Goal: Task Accomplishment & Management: Use online tool/utility

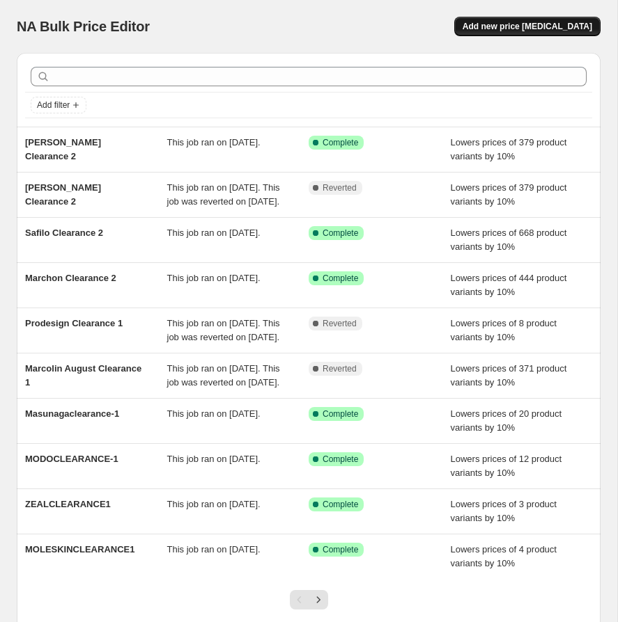
click at [521, 23] on span "Add new price [MEDICAL_DATA]" at bounding box center [527, 26] width 130 height 11
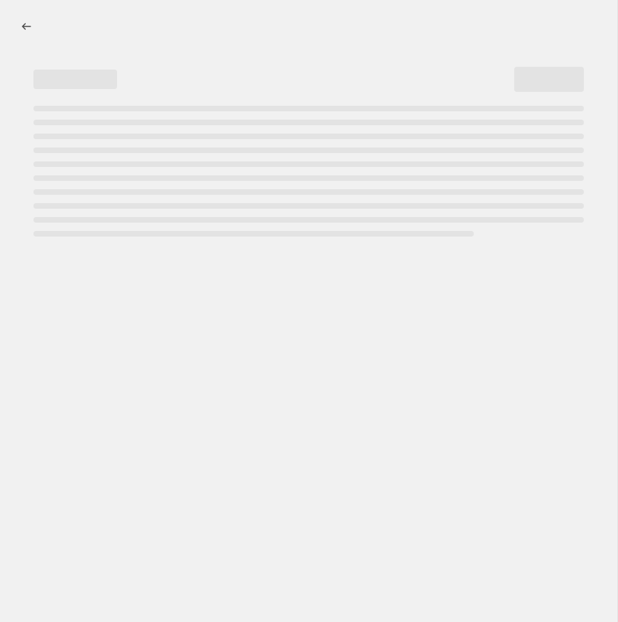
select select "percentage"
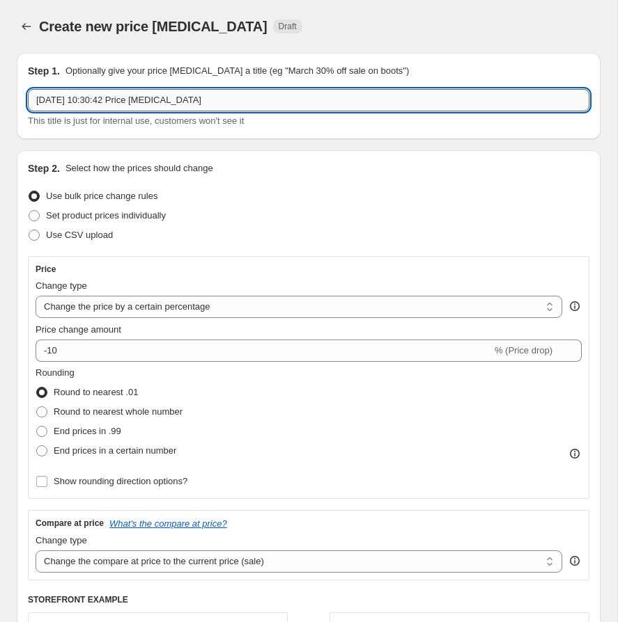
click at [211, 100] on input "20 Aug 2025, 10:30:42 Price change job" at bounding box center [308, 100] width 561 height 22
paste input ""KERINGCLEARANCE-3 ""
click at [40, 95] on input ""KERINGCLEARANCE-3" at bounding box center [308, 100] width 561 height 22
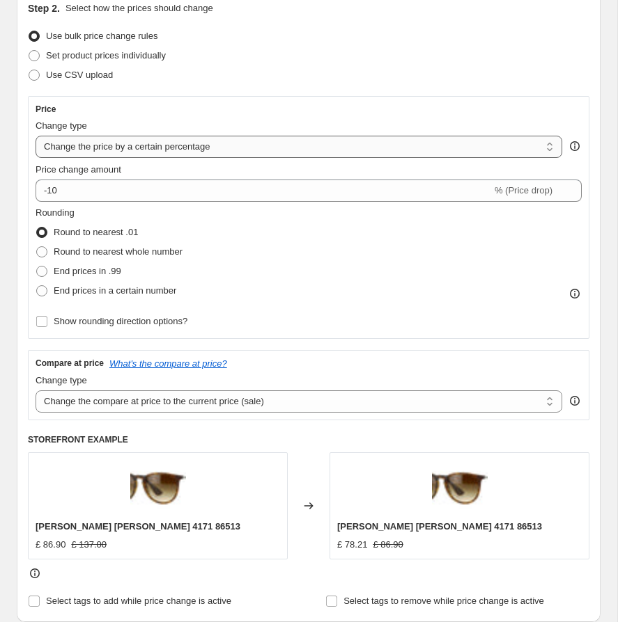
scroll to position [164, 0]
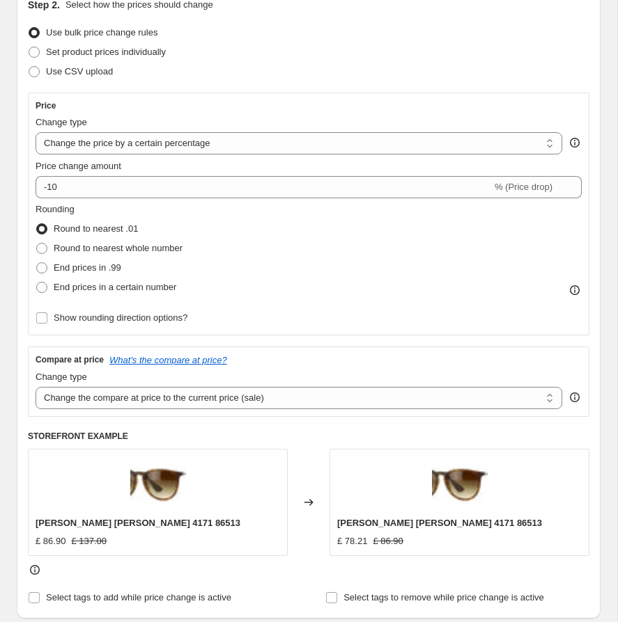
type input "KERINGCLEARANCE-3"
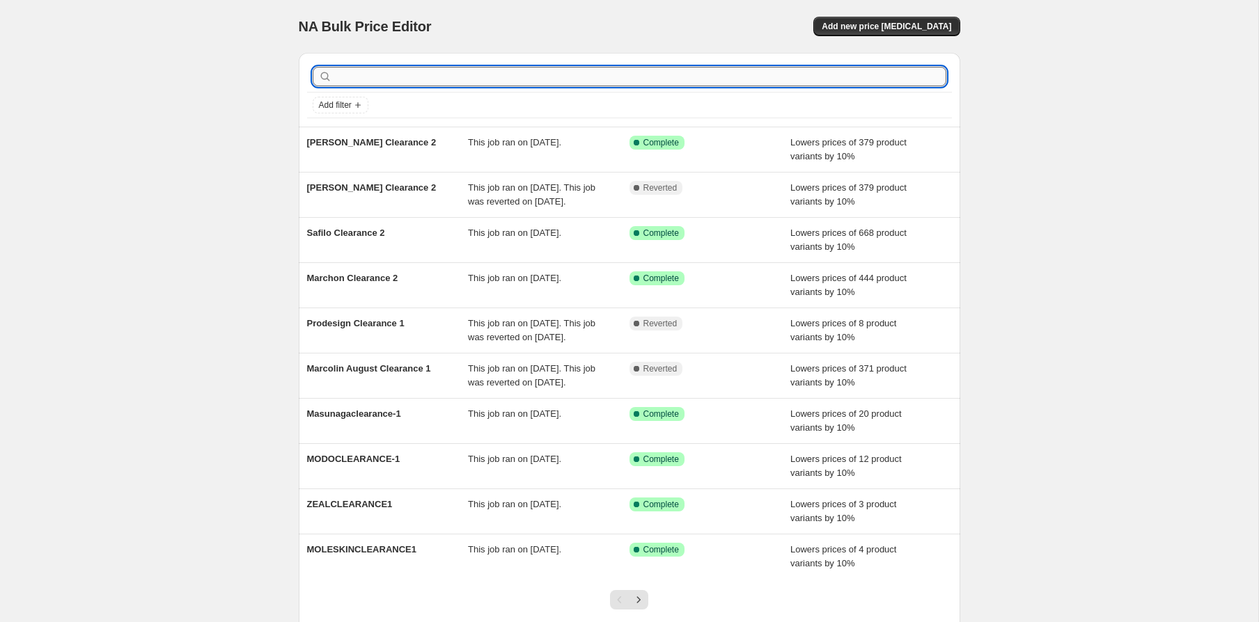
click at [415, 78] on input "text" at bounding box center [640, 76] width 611 height 19
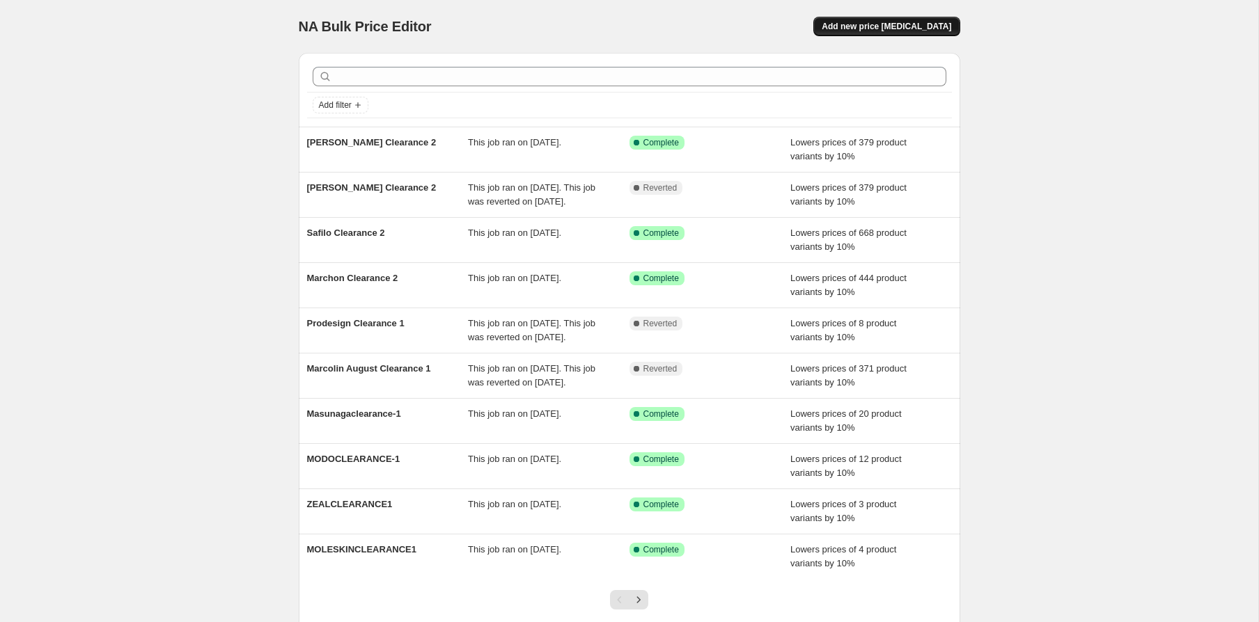
click at [901, 17] on button "Add new price [MEDICAL_DATA]" at bounding box center [886, 26] width 146 height 19
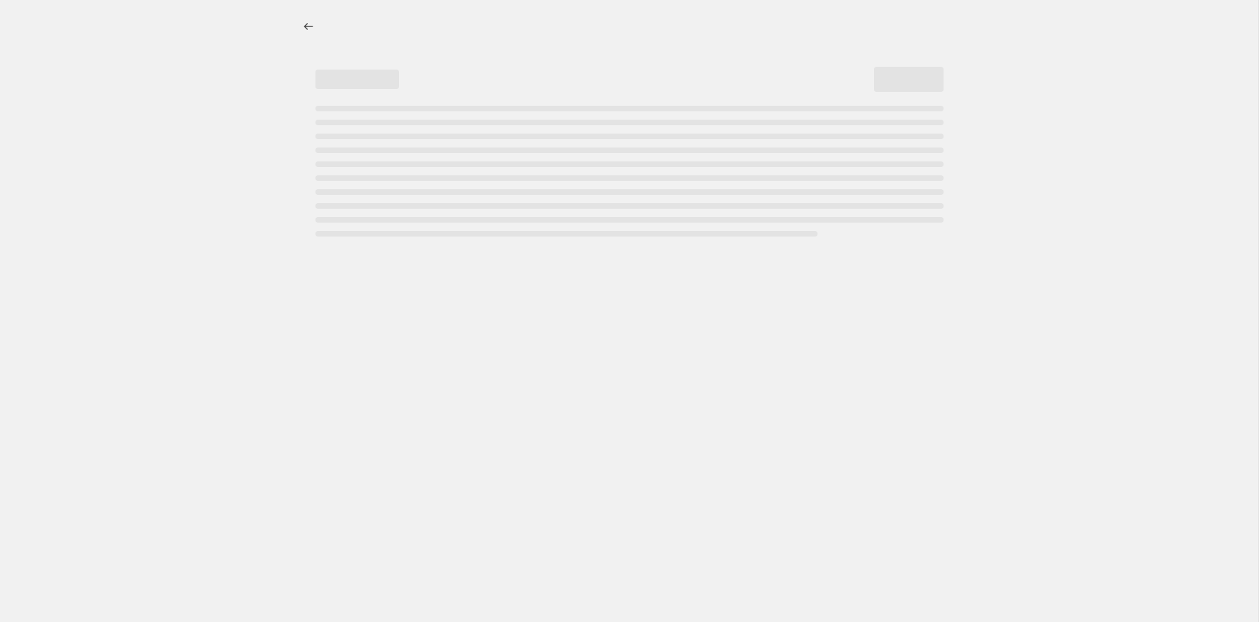
select select "percentage"
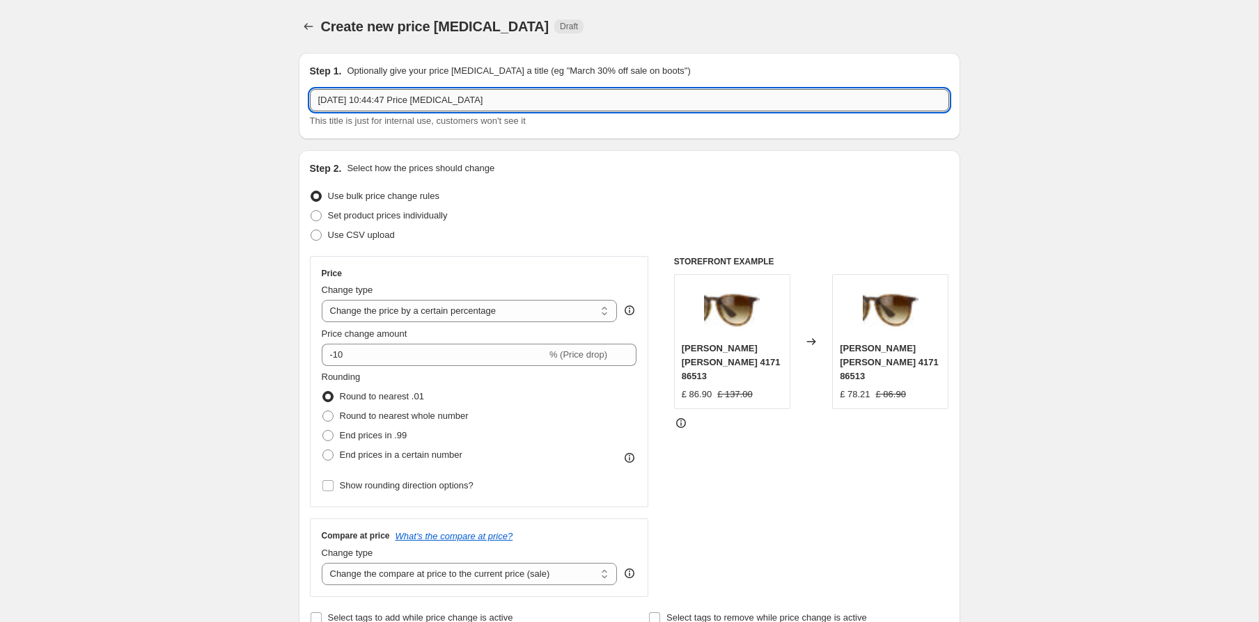
click at [435, 102] on input "20 Aug 2025, 10:44:47 Price change job" at bounding box center [629, 100] width 639 height 22
paste input ""KERINGCLEARANCE-3 ""
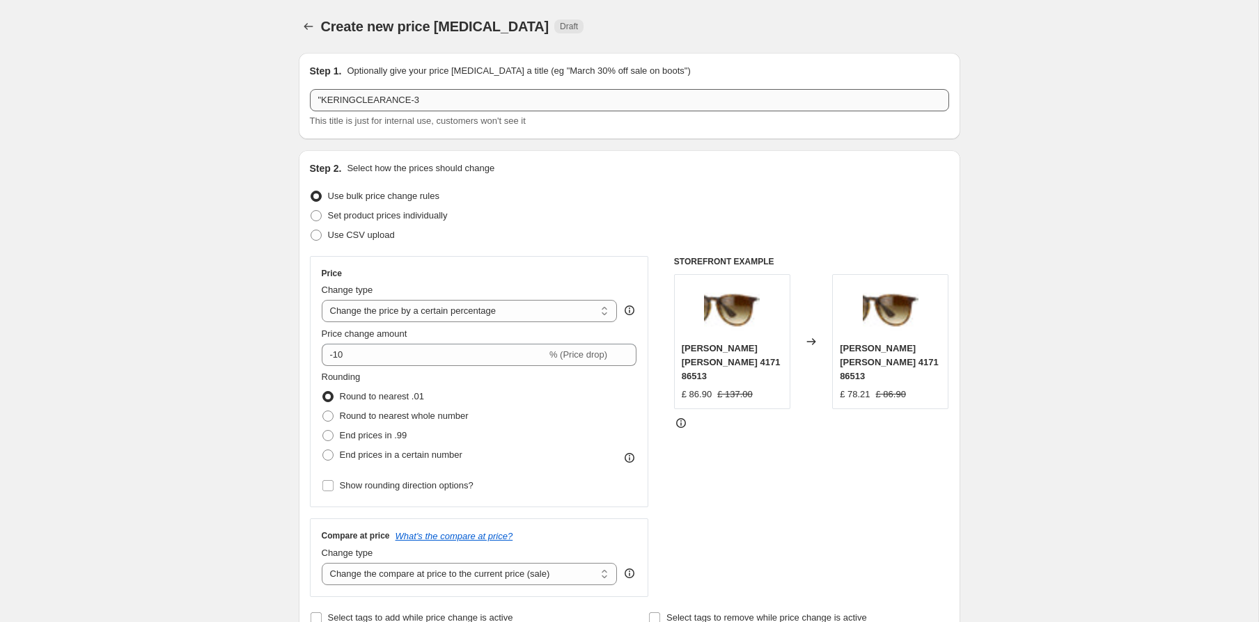
drag, startPoint x: 314, startPoint y: 121, endPoint x: 319, endPoint y: 107, distance: 14.8
click at [317, 109] on div ""KERINGCLEARANCE-3 This title is just for internal use, customers won't see it" at bounding box center [629, 108] width 639 height 39
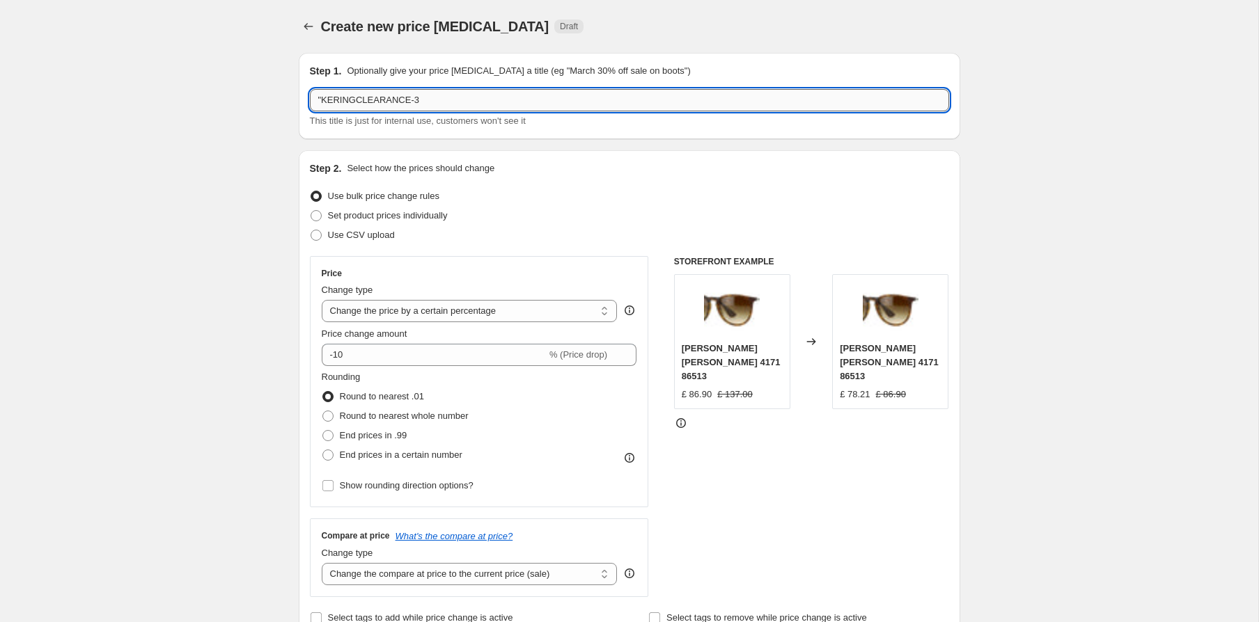
click at [322, 100] on input ""KERINGCLEARANCE-3" at bounding box center [629, 100] width 639 height 22
type input "KERINGCLEARANCE-3"
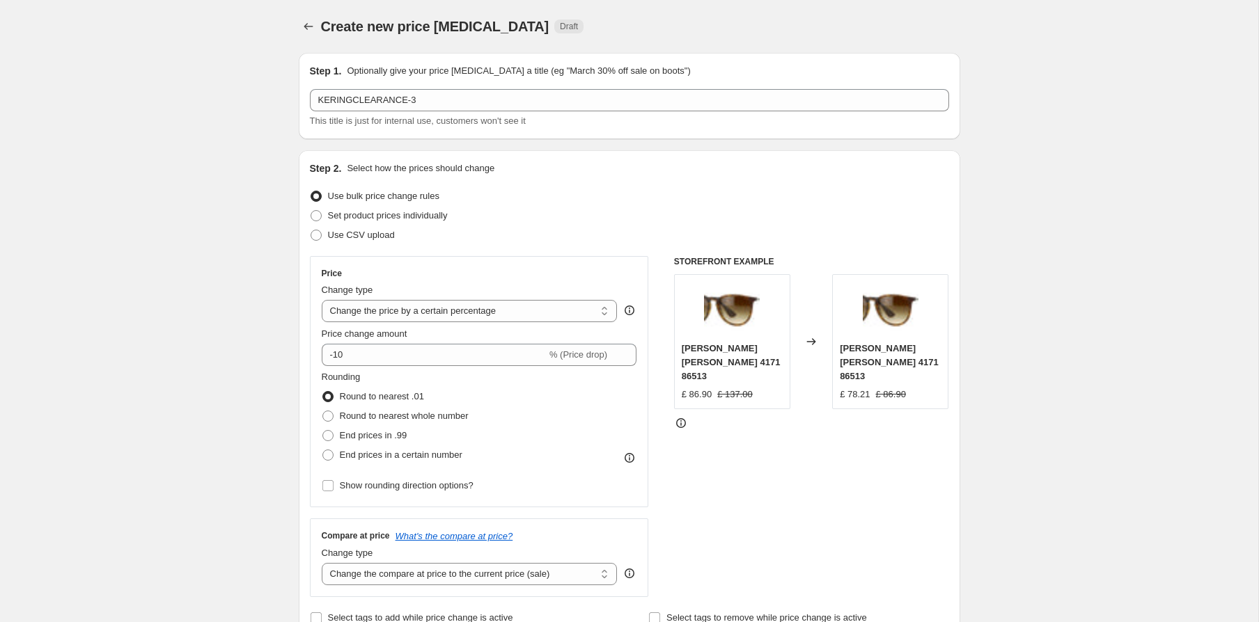
click at [587, 173] on div "Step 2. Select how the prices should change" at bounding box center [629, 169] width 639 height 14
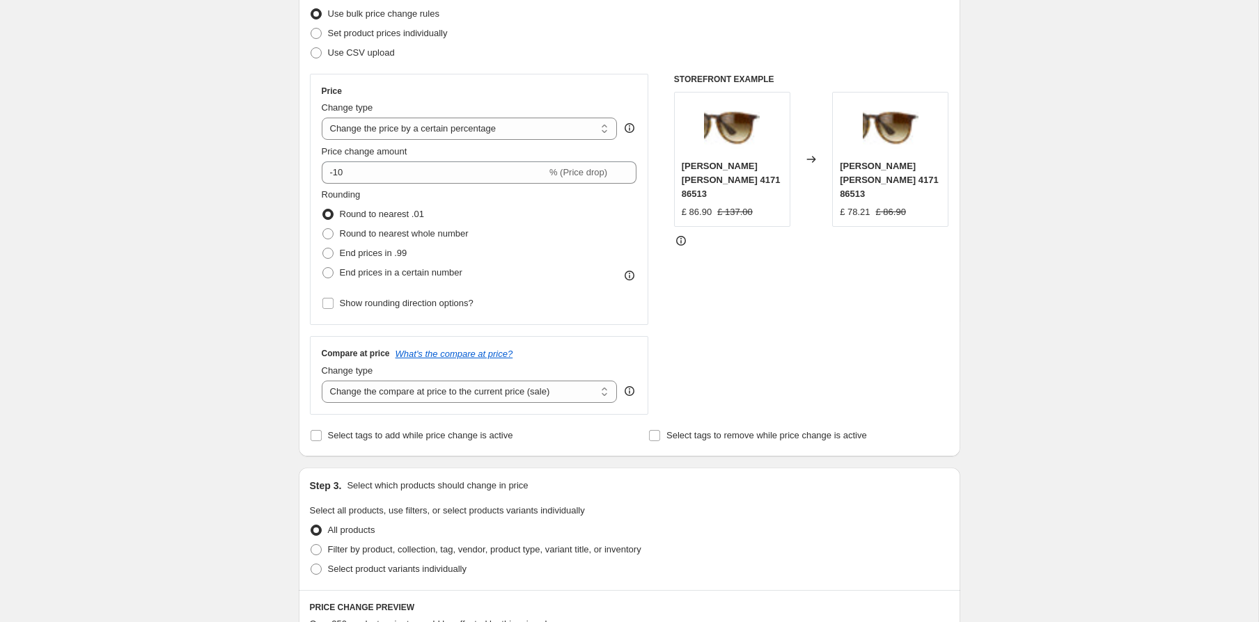
scroll to position [217, 0]
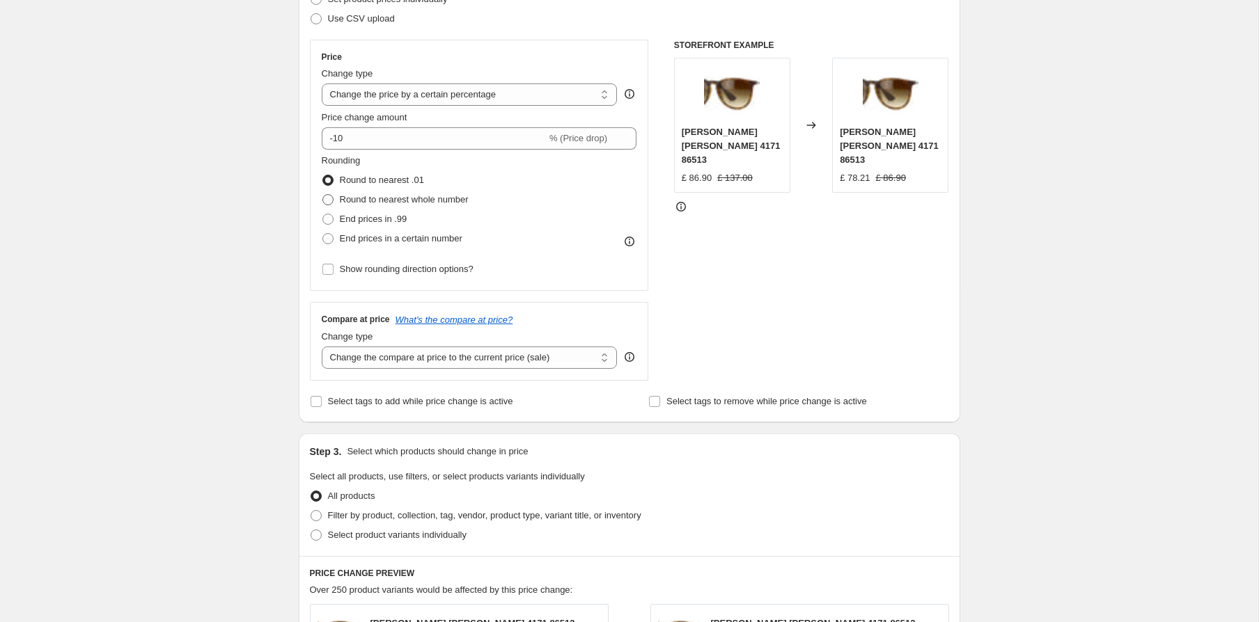
click at [404, 198] on span "Round to nearest whole number" at bounding box center [404, 199] width 129 height 10
click at [323, 195] on input "Round to nearest whole number" at bounding box center [322, 194] width 1 height 1
radio input "true"
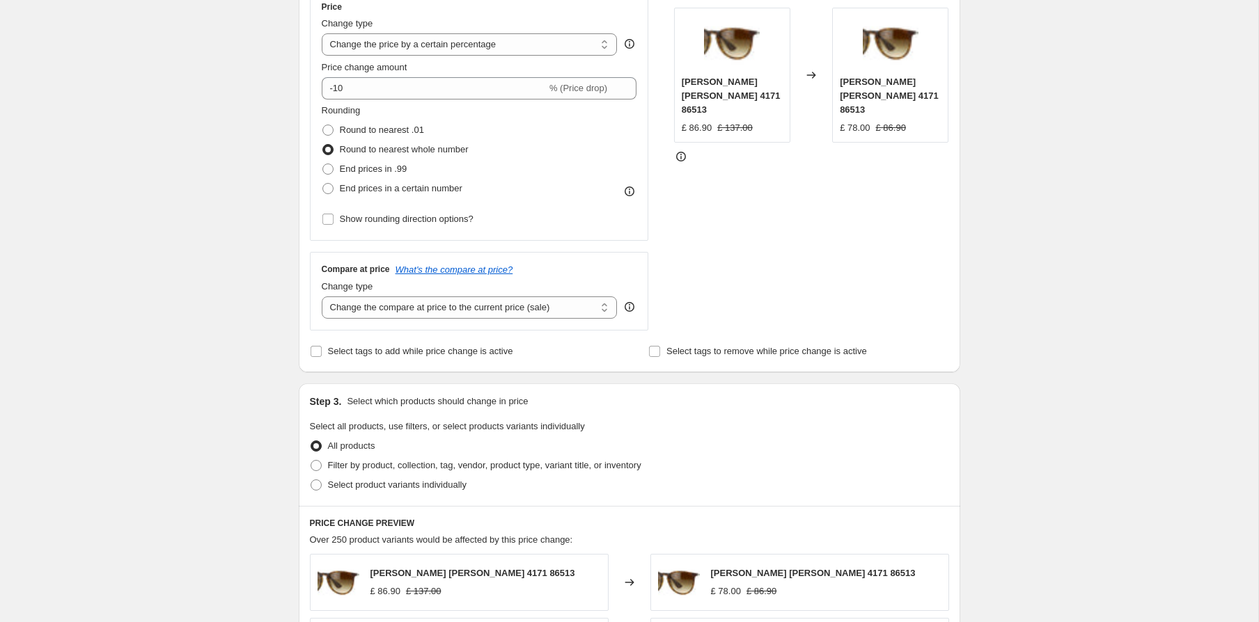
scroll to position [313, 0]
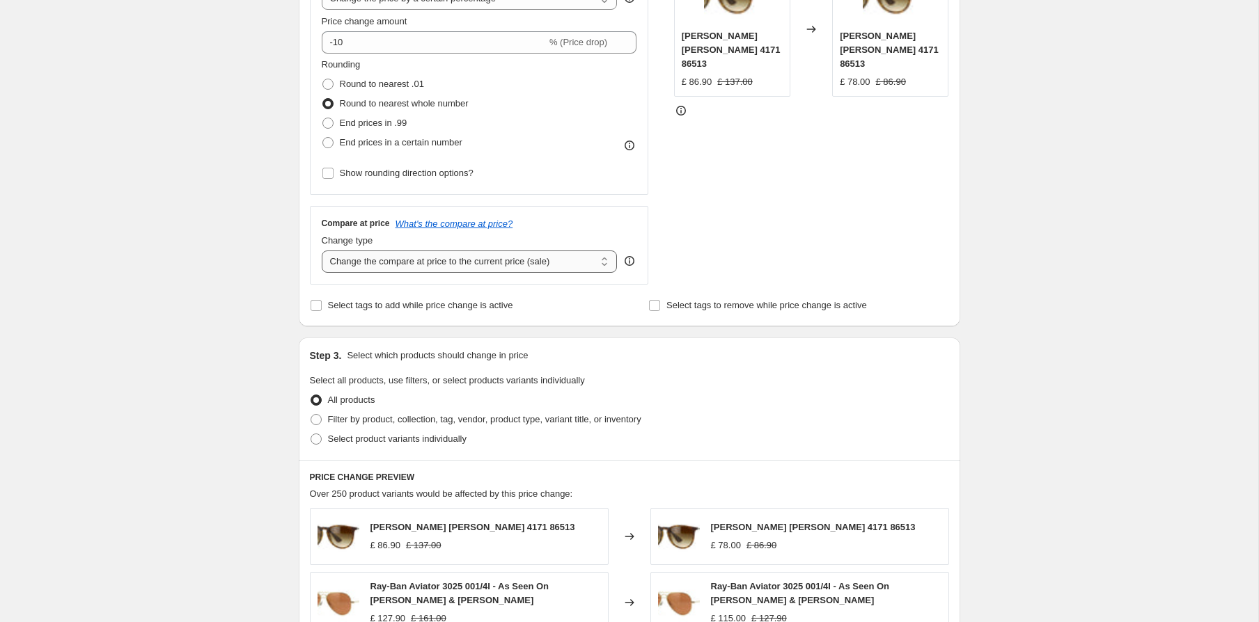
click at [531, 262] on select "Change the compare at price to the current price (sale) Change the compare at p…" at bounding box center [470, 262] width 296 height 22
select select "no_change"
click at [322, 251] on select "Change the compare at price to the current price (sale) Change the compare at p…" at bounding box center [470, 262] width 296 height 22
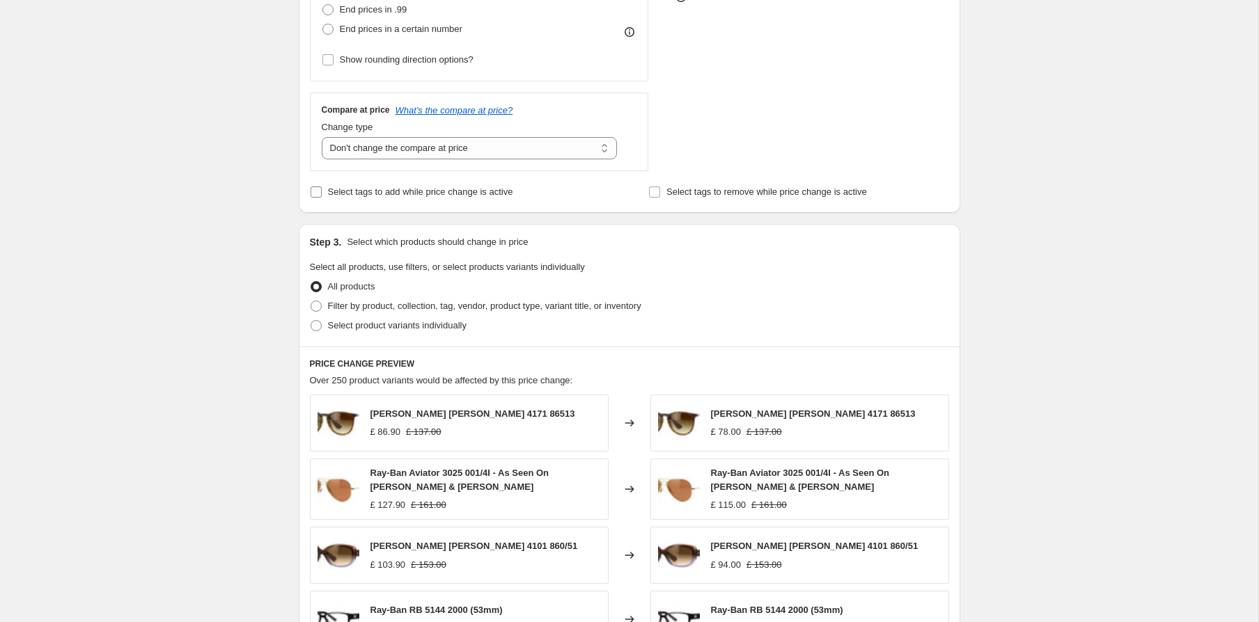
scroll to position [473, 0]
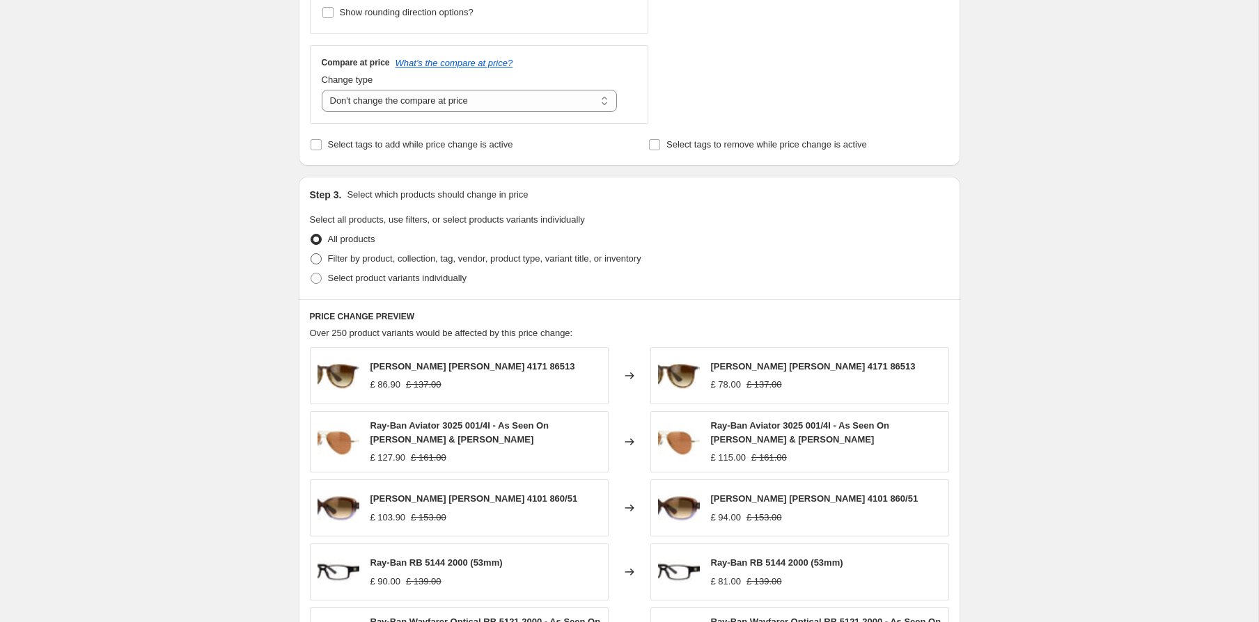
click at [439, 256] on span "Filter by product, collection, tag, vendor, product type, variant title, or inv…" at bounding box center [484, 258] width 313 height 10
click at [311, 254] on input "Filter by product, collection, tag, vendor, product type, variant title, or inv…" at bounding box center [311, 253] width 1 height 1
radio input "true"
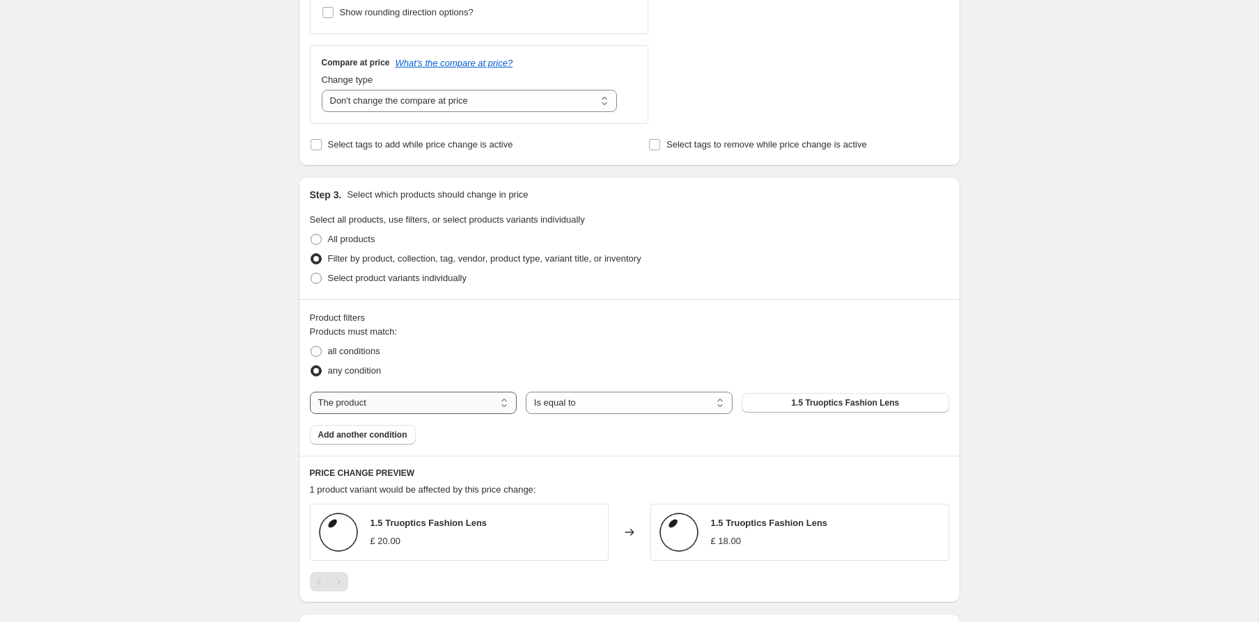
click at [382, 403] on select "The product The product's collection The product's tag The product's vendor The…" at bounding box center [413, 403] width 207 height 22
select select "tag"
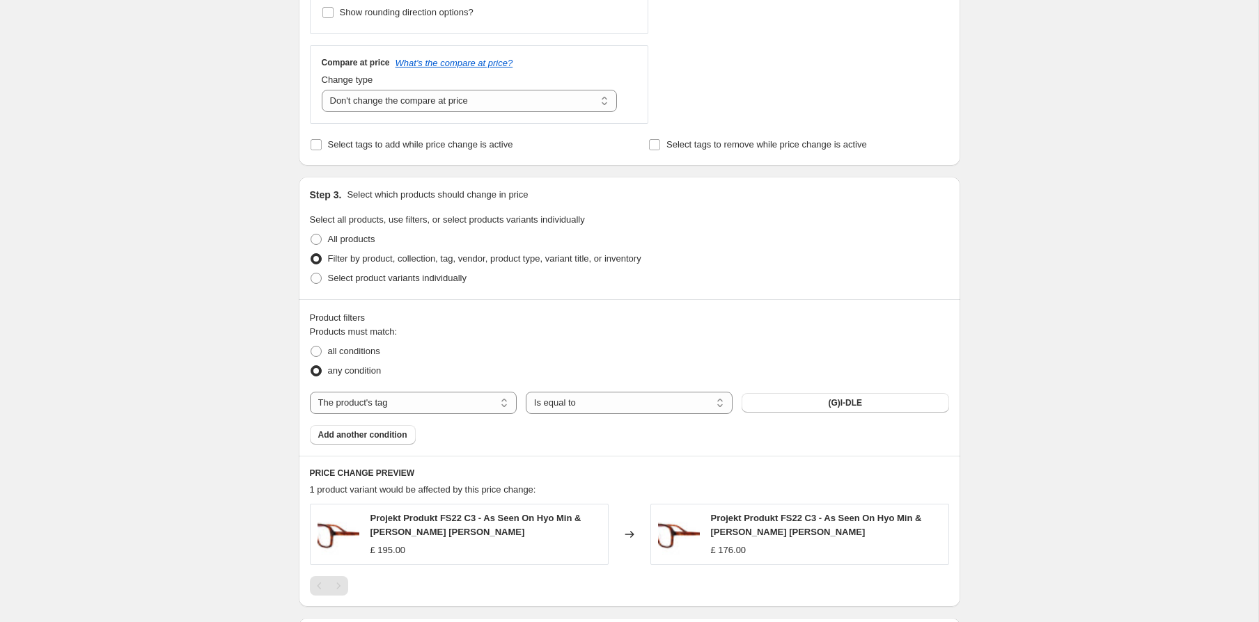
click at [843, 401] on span "(G)I-DLE" at bounding box center [845, 403] width 34 height 11
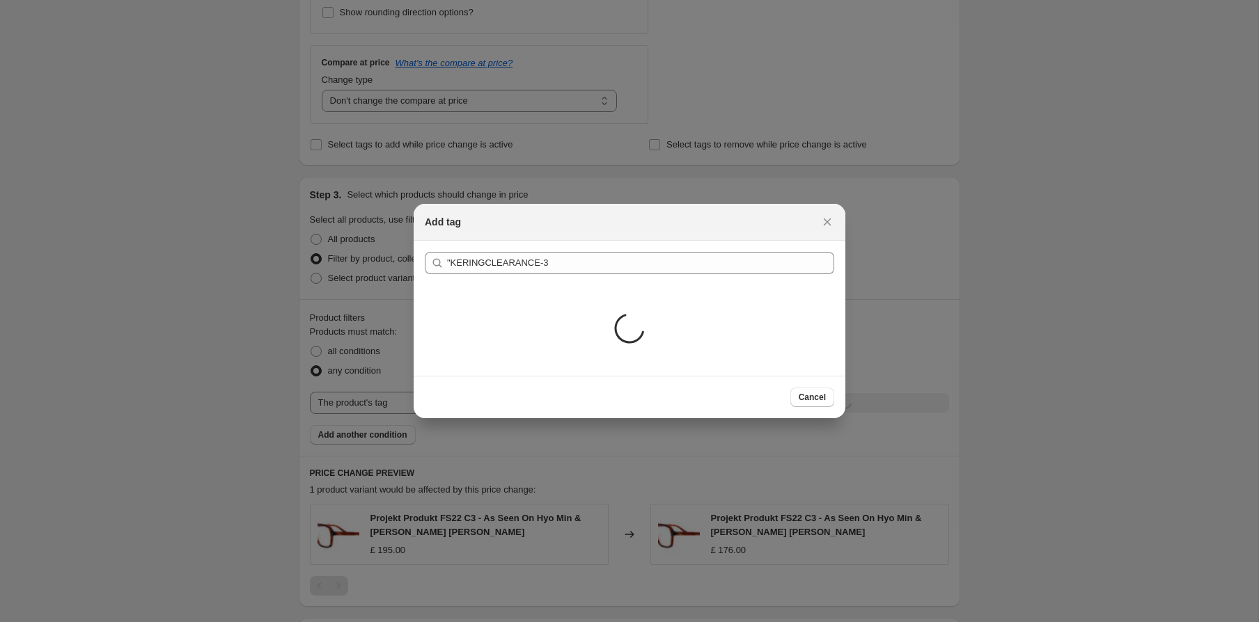
click at [450, 290] on div "Loading..." at bounding box center [630, 330] width 432 height 91
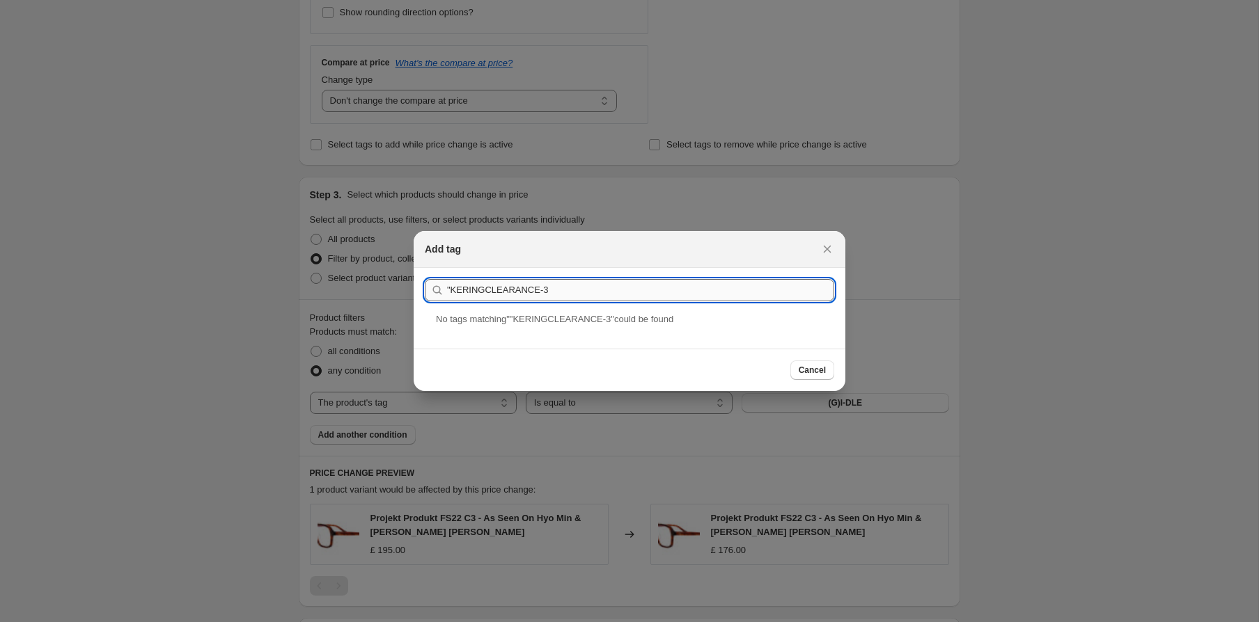
click at [453, 287] on input ""KERINGCLEARANCE-3" at bounding box center [640, 290] width 387 height 22
type input "KERINGCLEARANCE-3"
click at [533, 340] on div "KERINGCLEARANCE-3" at bounding box center [630, 331] width 432 height 37
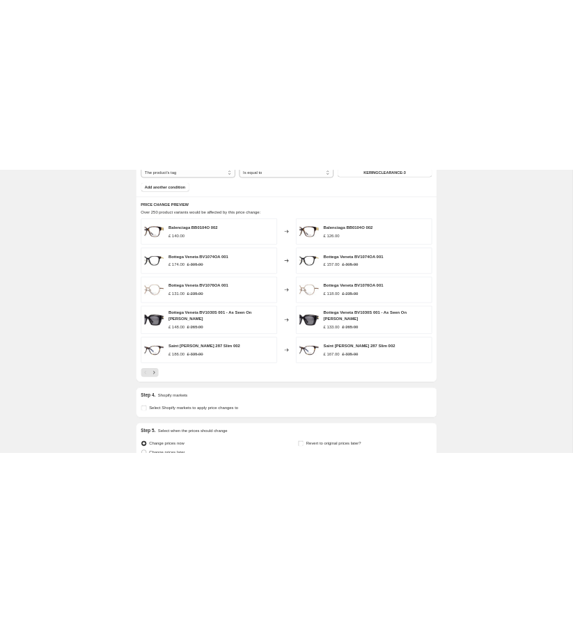
scroll to position [862, 0]
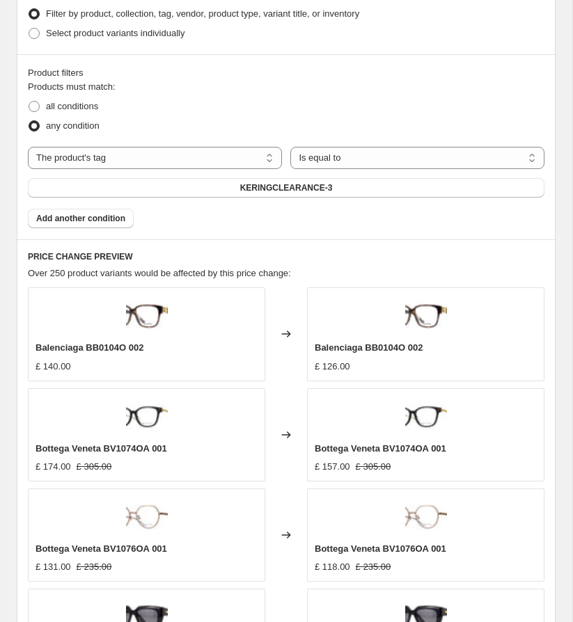
click at [105, 345] on span "Balenciaga BB0104O 002" at bounding box center [90, 348] width 108 height 10
copy span "BB0104O"
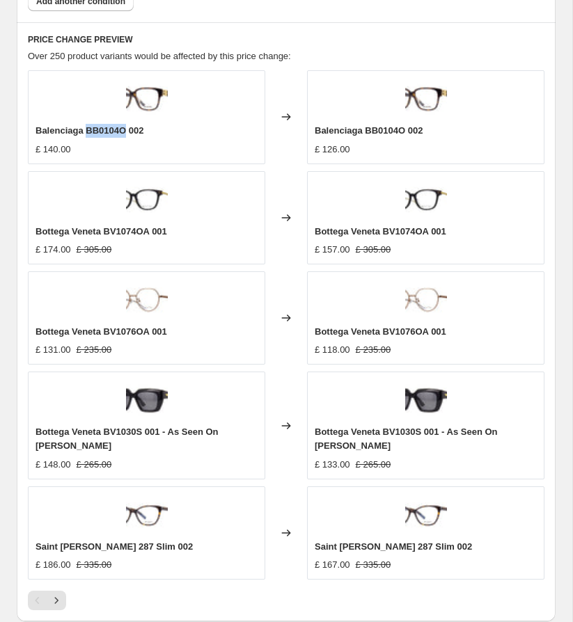
scroll to position [1400, 0]
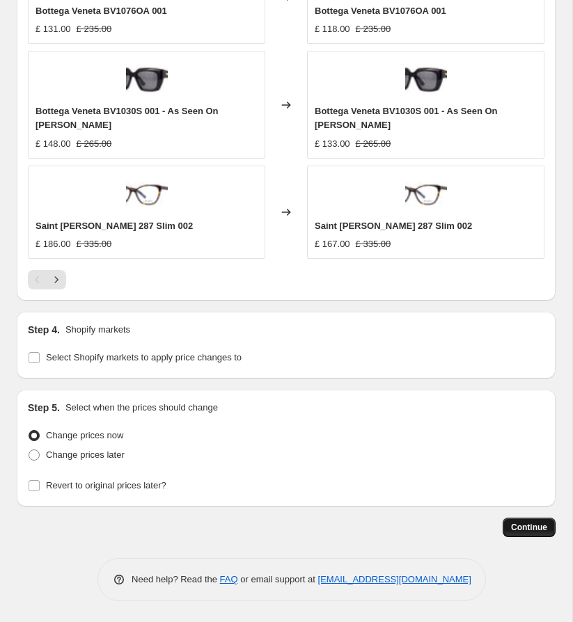
click at [536, 524] on span "Continue" at bounding box center [529, 527] width 36 height 11
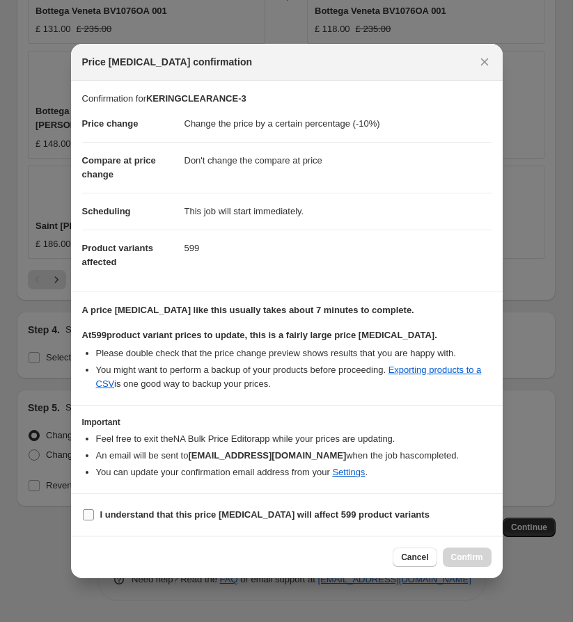
click at [240, 512] on b "I understand that this price change job will affect 599 product variants" at bounding box center [264, 515] width 329 height 10
click at [94, 512] on input "I understand that this price change job will affect 599 product variants" at bounding box center [88, 515] width 11 height 11
checkbox input "true"
click at [475, 557] on span "Confirm" at bounding box center [467, 557] width 32 height 11
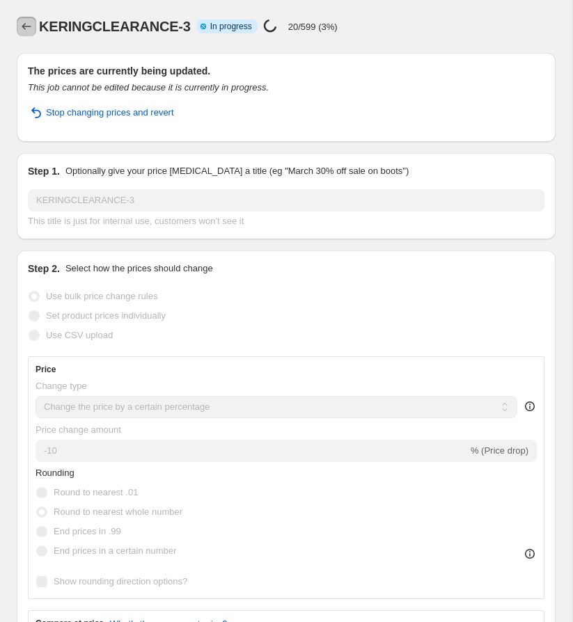
click at [23, 27] on icon "Price change jobs" at bounding box center [26, 26] width 9 height 7
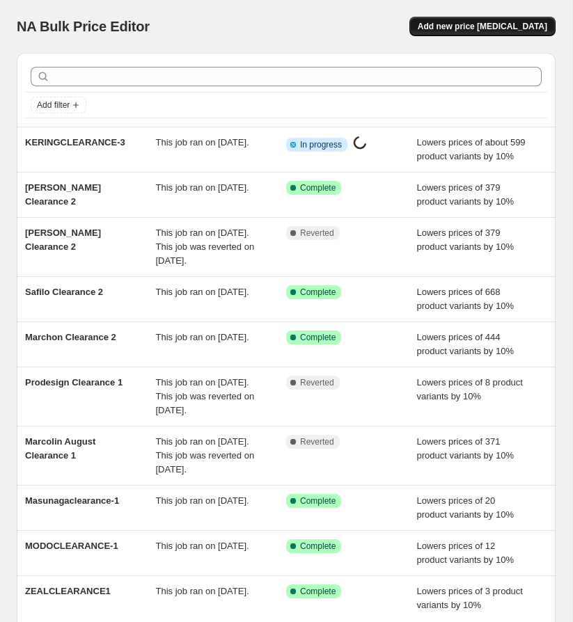
click at [478, 22] on span "Add new price [MEDICAL_DATA]" at bounding box center [483, 26] width 130 height 11
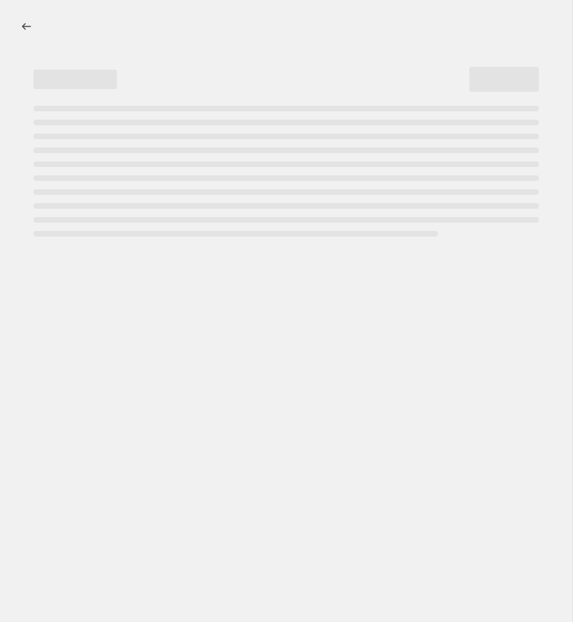
select select "percentage"
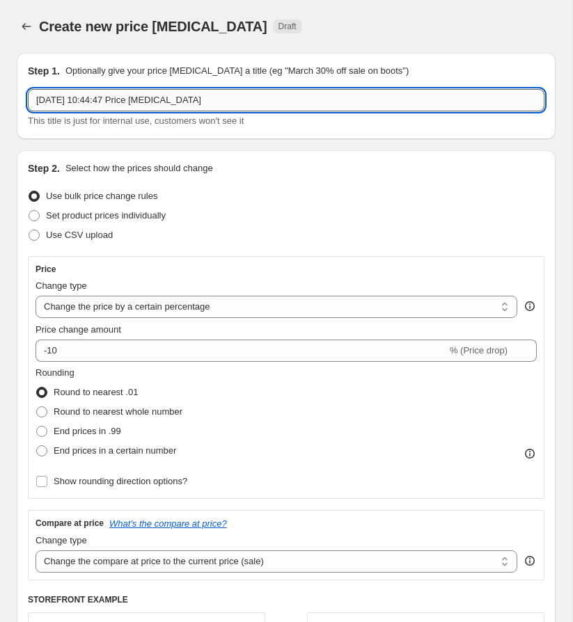
click at [237, 103] on input "20 Aug 2025, 10:44:47 Price change job" at bounding box center [286, 100] width 517 height 22
type input "FACE A FACE CLEARANCE 2"
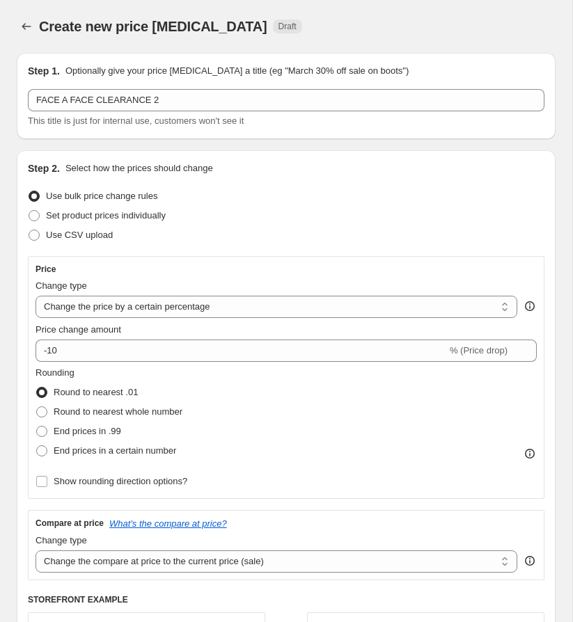
click at [311, 220] on div "Set product prices individually" at bounding box center [286, 215] width 517 height 19
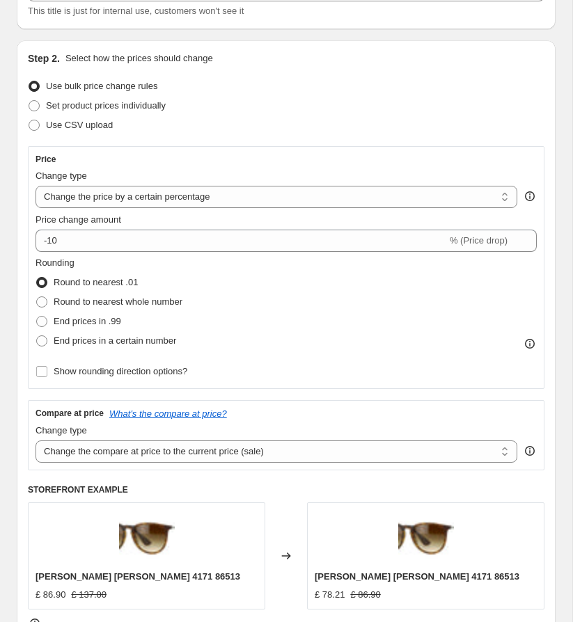
scroll to position [201, 0]
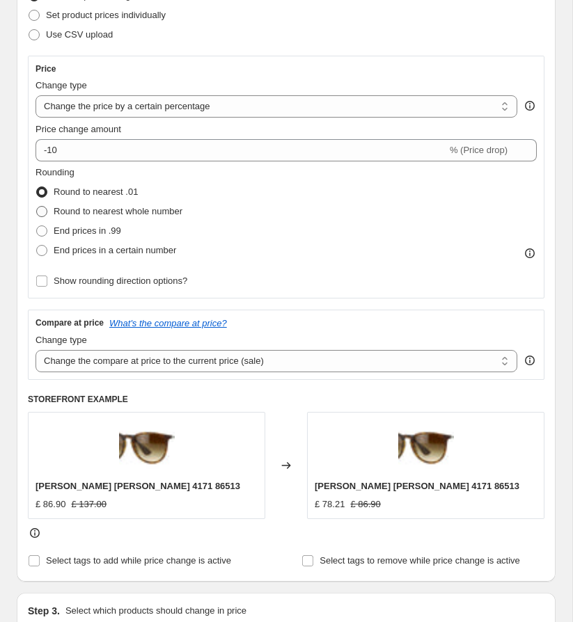
click at [159, 210] on span "Round to nearest whole number" at bounding box center [118, 211] width 129 height 10
click at [37, 207] on input "Round to nearest whole number" at bounding box center [36, 206] width 1 height 1
radio input "true"
click at [144, 189] on div "Round to nearest .01" at bounding box center [109, 191] width 147 height 19
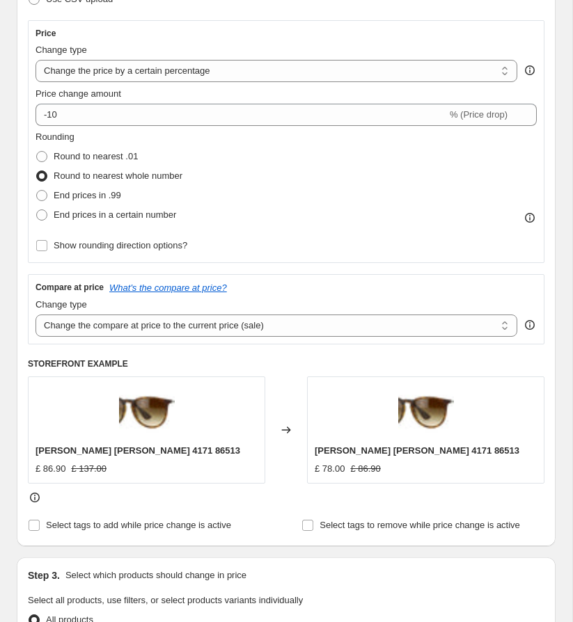
scroll to position [240, 0]
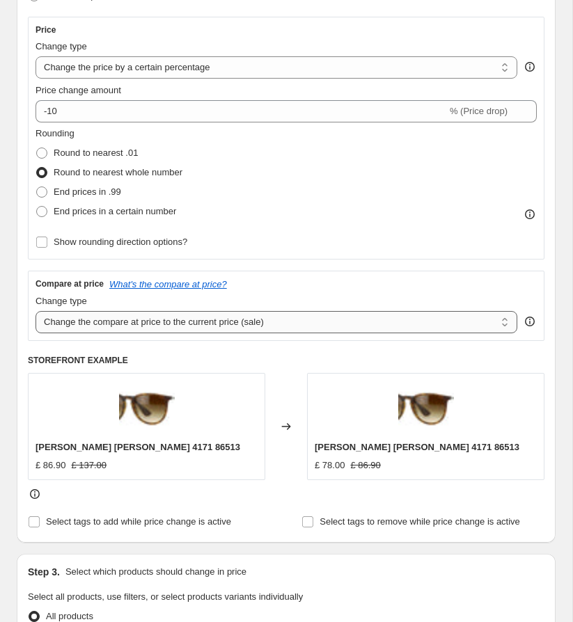
click at [175, 318] on select "Change the compare at price to the current price (sale) Change the compare at p…" at bounding box center [277, 322] width 482 height 22
select select "no_change"
click at [36, 311] on select "Change the compare at price to the current price (sale) Change the compare at p…" at bounding box center [277, 322] width 482 height 22
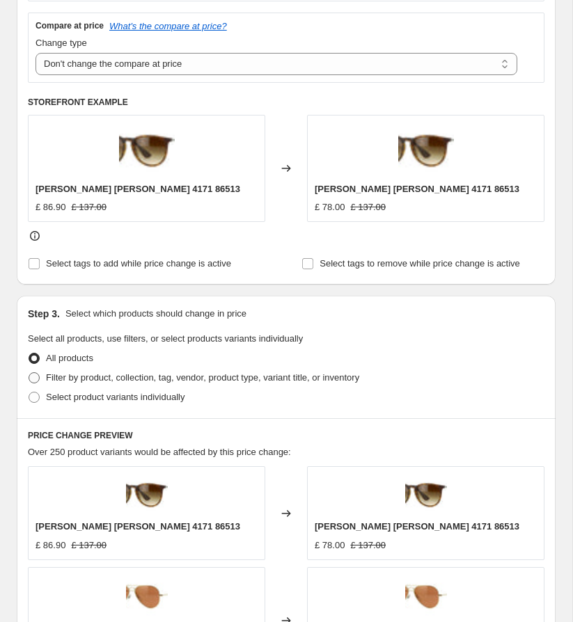
click at [236, 380] on label "Filter by product, collection, tag, vendor, product type, variant title, or inv…" at bounding box center [193, 377] width 331 height 19
click at [29, 373] on input "Filter by product, collection, tag, vendor, product type, variant title, or inv…" at bounding box center [29, 372] width 1 height 1
radio input "true"
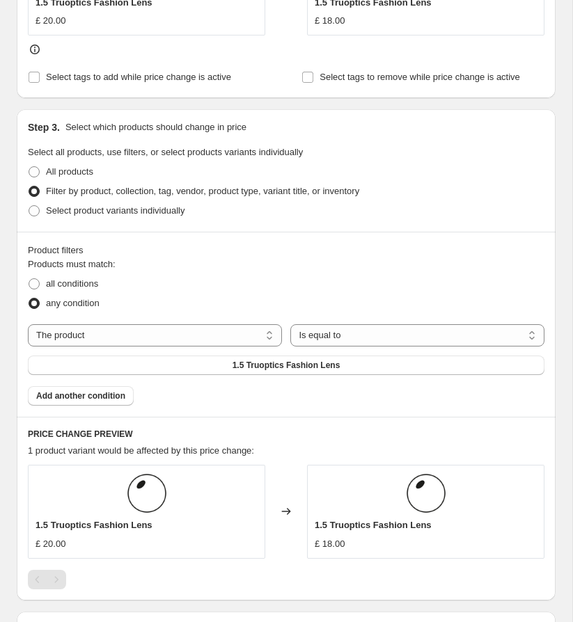
scroll to position [698, 0]
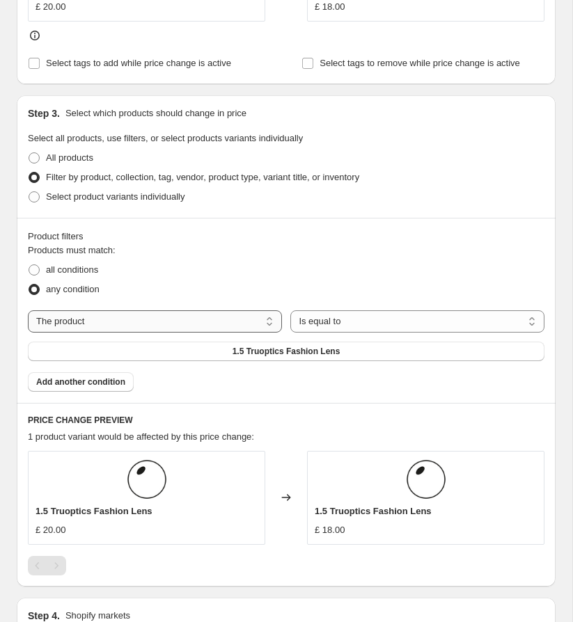
click at [214, 323] on select "The product The product's collection The product's tag The product's vendor The…" at bounding box center [155, 322] width 254 height 22
select select "tag"
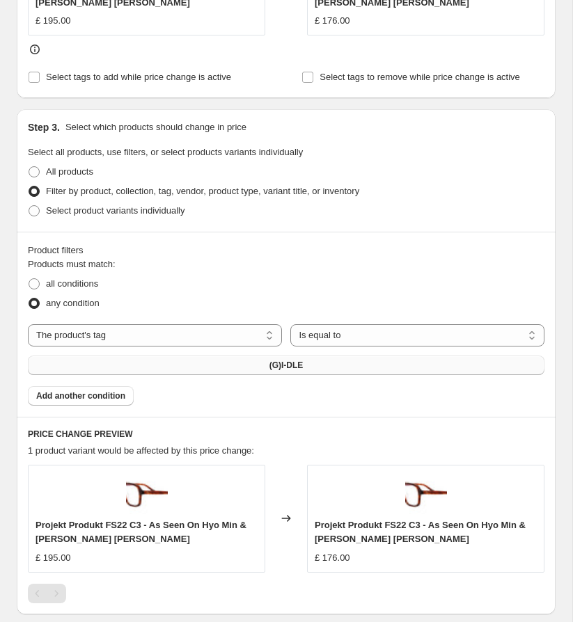
click at [314, 365] on button "(G)I-DLE" at bounding box center [286, 365] width 517 height 19
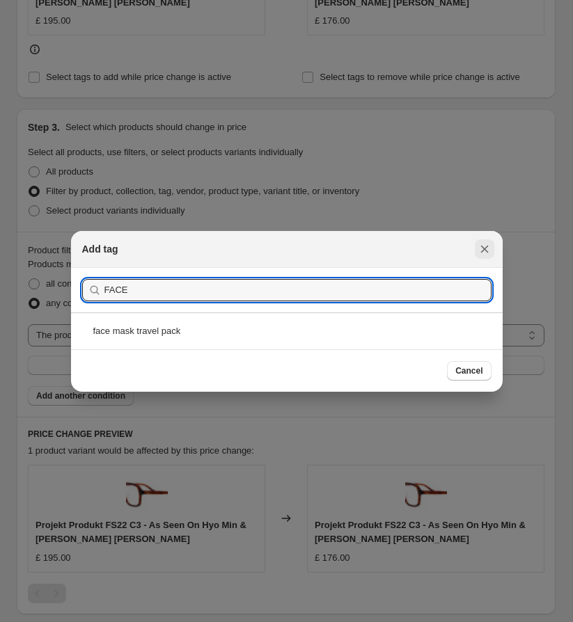
type input "FACE"
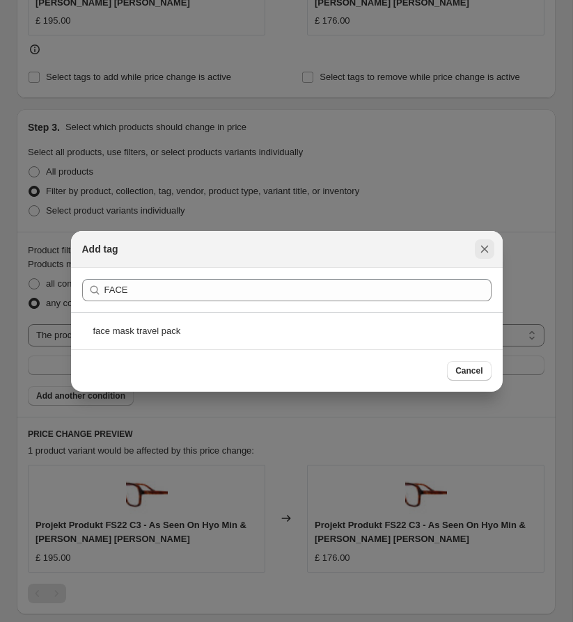
click at [487, 246] on icon "Close" at bounding box center [485, 249] width 14 height 14
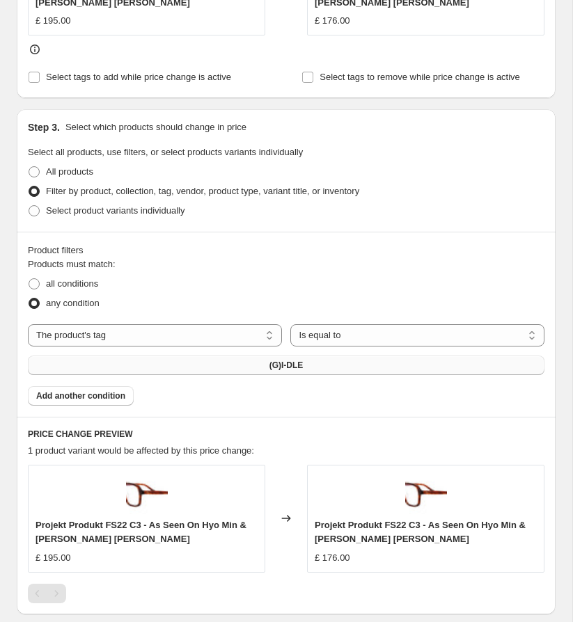
click at [273, 372] on button "(G)I-DLE" at bounding box center [286, 365] width 517 height 19
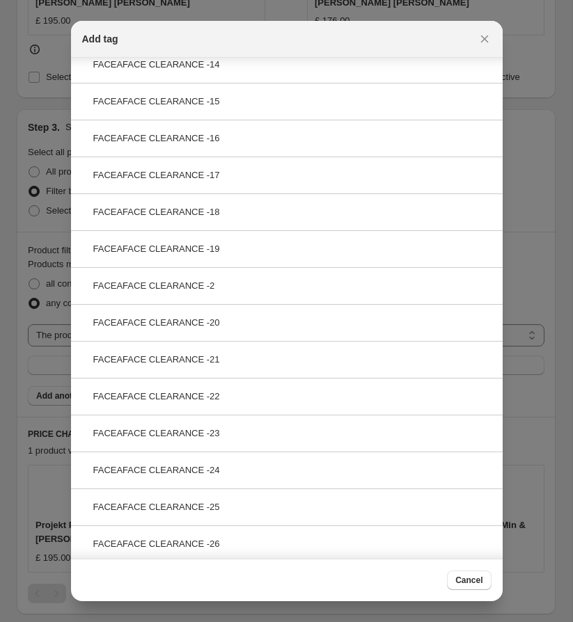
scroll to position [613, 0]
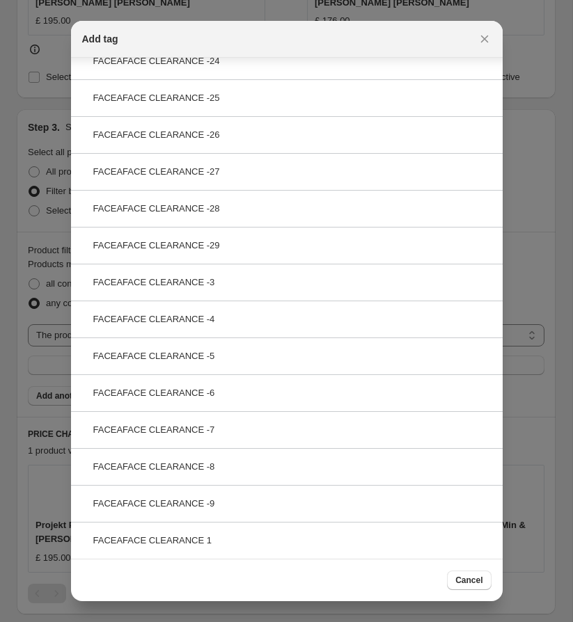
type input "FACEAFACE"
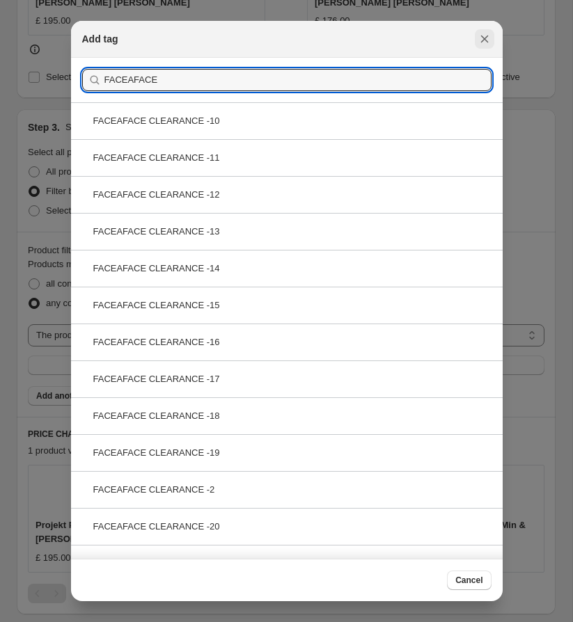
click at [487, 36] on icon "Close" at bounding box center [484, 40] width 8 height 8
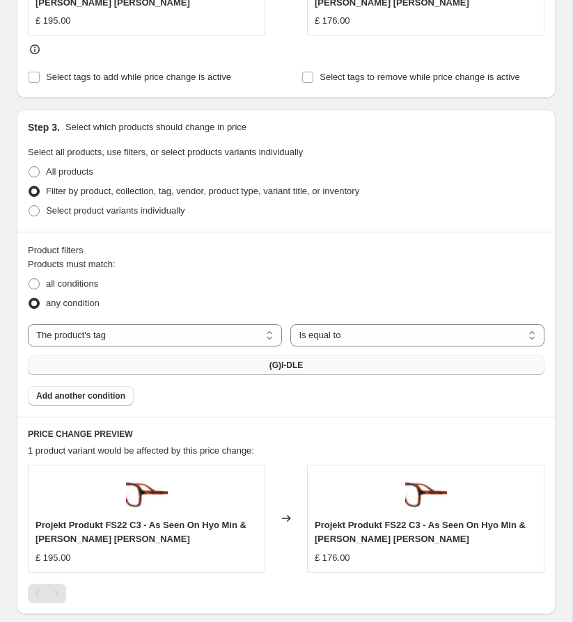
click at [313, 372] on button "(G)I-DLE" at bounding box center [286, 365] width 517 height 19
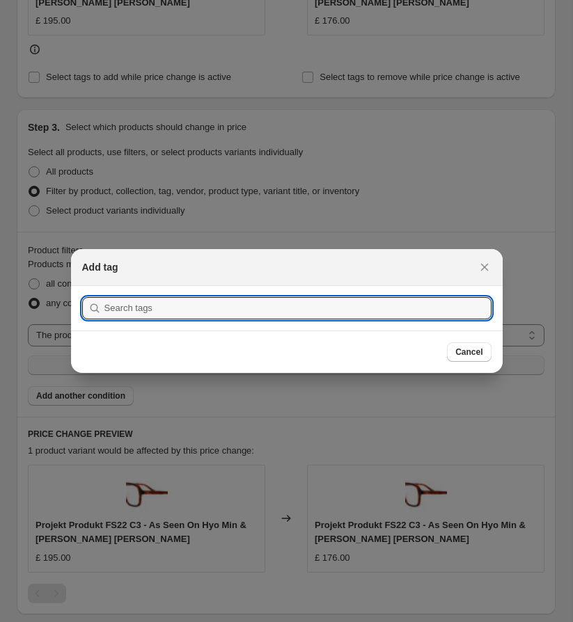
scroll to position [0, 0]
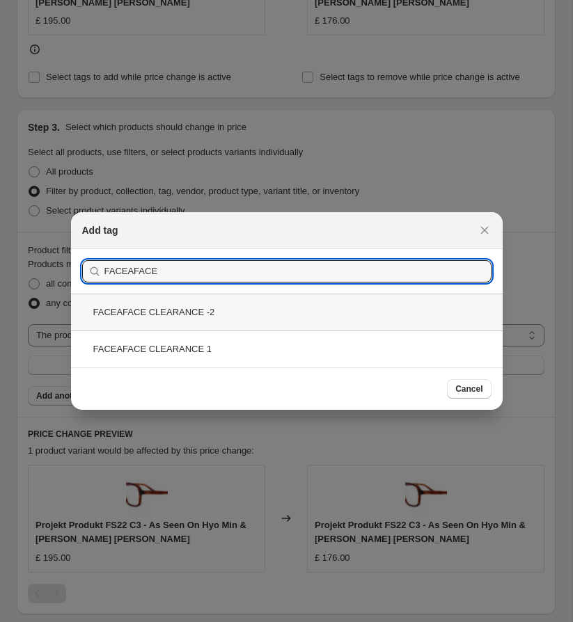
type input "FACEAFACE"
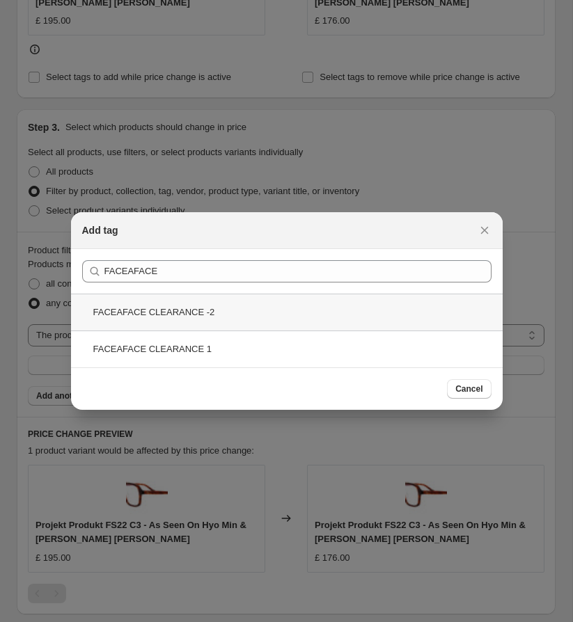
click at [205, 316] on div "FACEAFACE CLEARANCE -2" at bounding box center [287, 312] width 432 height 37
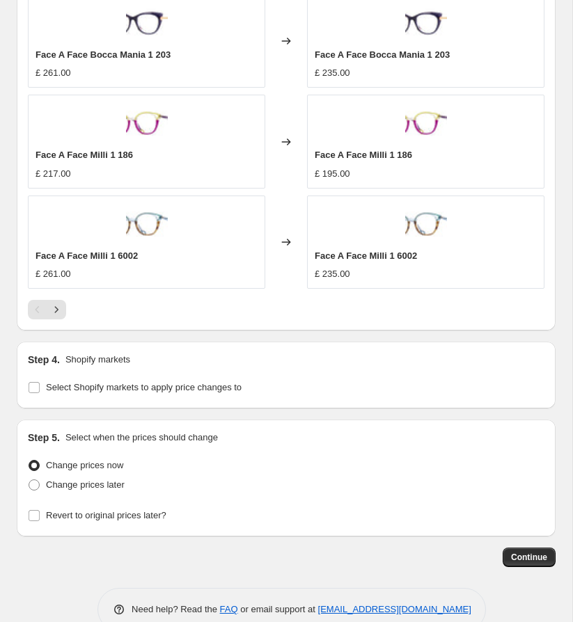
scroll to position [1386, 0]
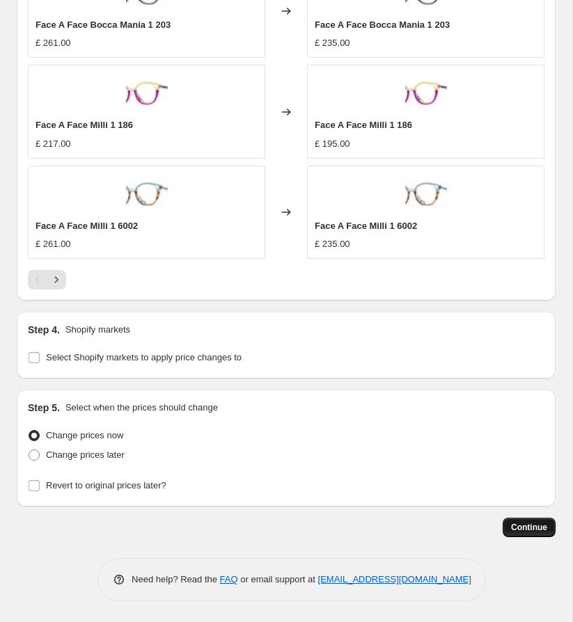
click at [508, 528] on button "Continue" at bounding box center [529, 527] width 53 height 19
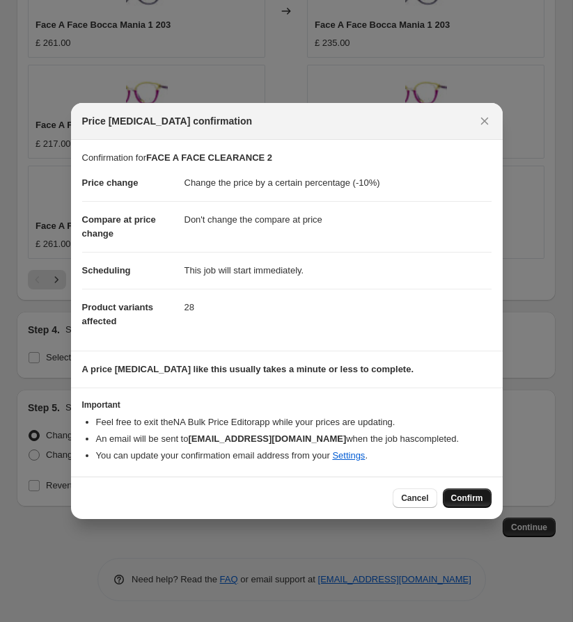
click at [466, 497] on span "Confirm" at bounding box center [467, 498] width 32 height 11
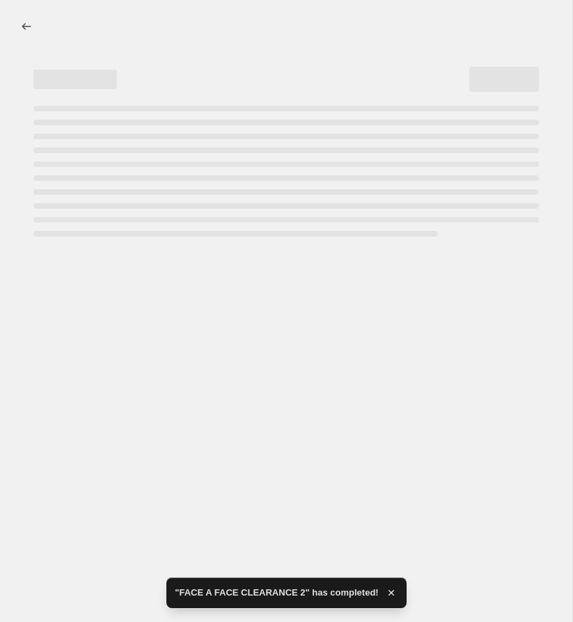
select select "percentage"
select select "no_change"
select select "tag"
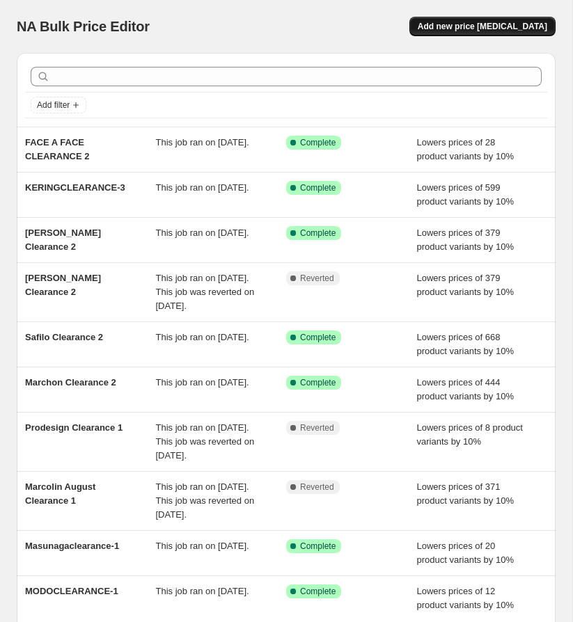
click at [494, 24] on span "Add new price [MEDICAL_DATA]" at bounding box center [483, 26] width 130 height 11
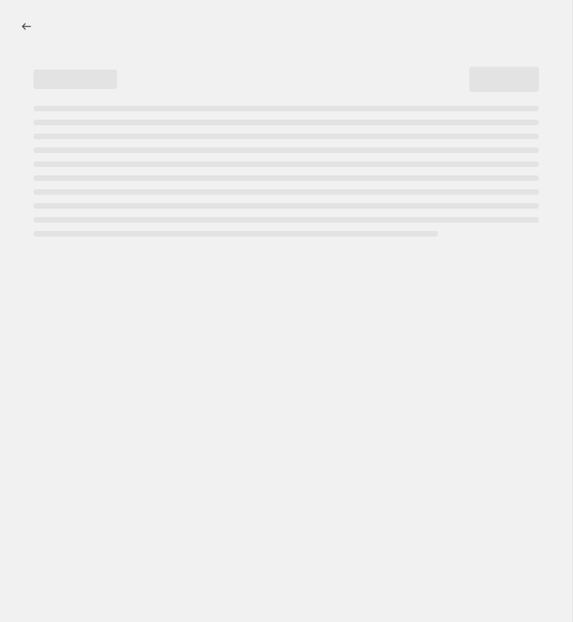
select select "percentage"
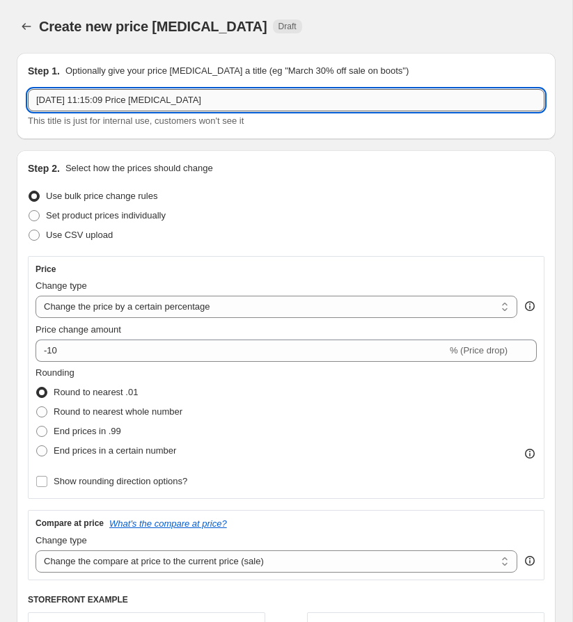
click at [246, 97] on input "20 Aug 2025, 11:15:09 Price change job" at bounding box center [286, 100] width 517 height 22
click at [246, 100] on input "20 Aug 2025, 11:15:09 Price change job" at bounding box center [286, 100] width 517 height 22
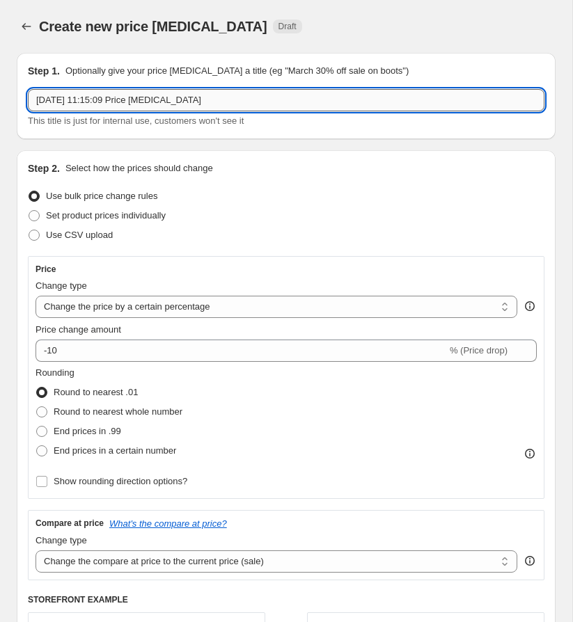
click at [246, 100] on input "20 Aug 2025, 11:15:09 Price change job" at bounding box center [286, 100] width 517 height 22
paste input "ZEALCLEARANCE1"
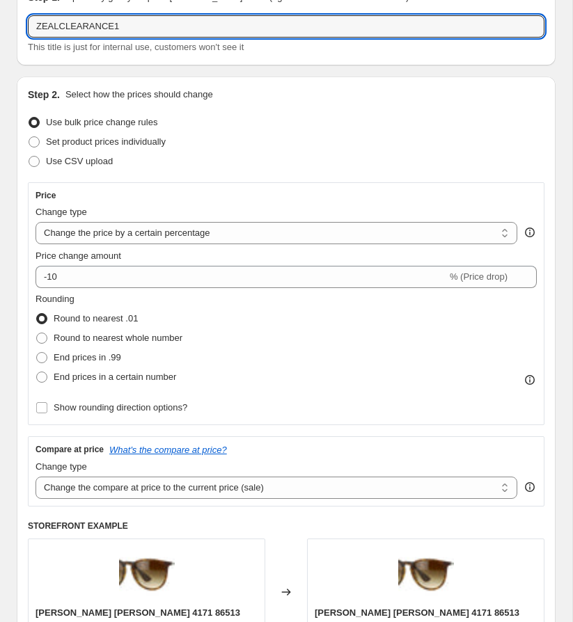
scroll to position [154, 0]
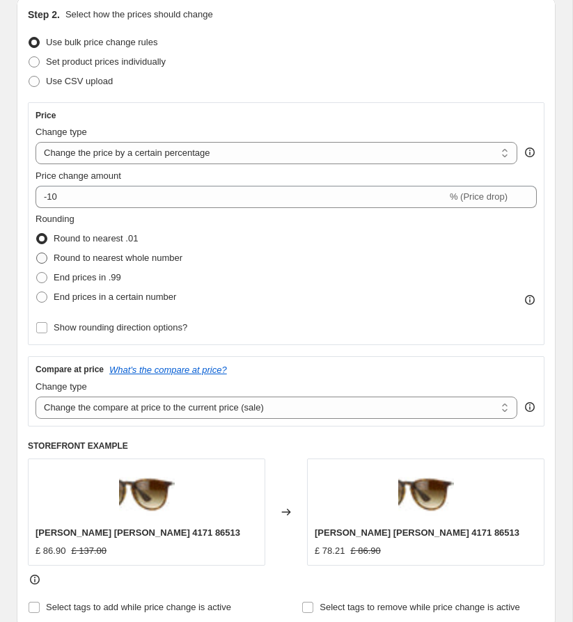
type input "ZEALCLEARANCE1"
click at [153, 256] on span "Round to nearest whole number" at bounding box center [118, 258] width 129 height 10
click at [37, 253] on input "Round to nearest whole number" at bounding box center [36, 253] width 1 height 1
radio input "true"
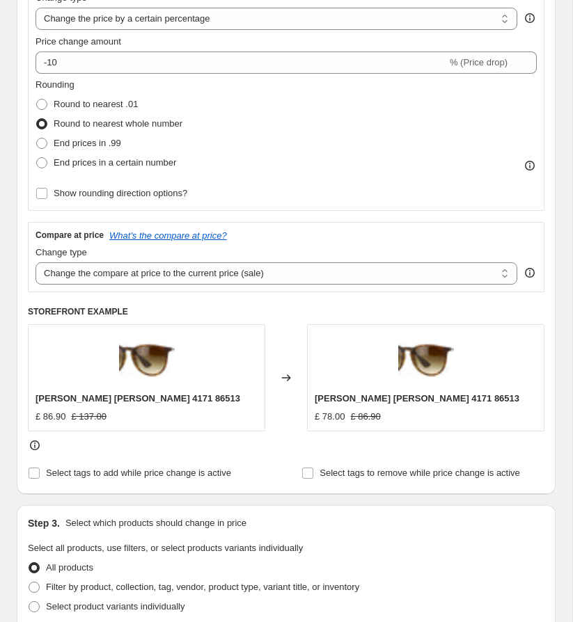
scroll to position [351, 0]
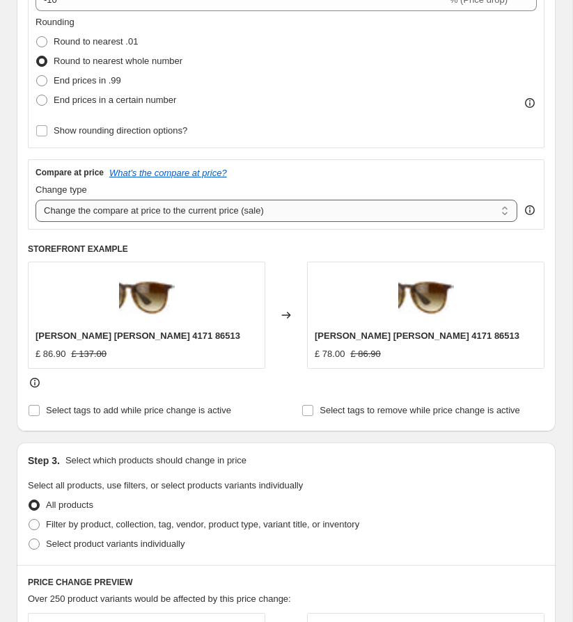
click at [287, 214] on select "Change the compare at price to the current price (sale) Change the compare at p…" at bounding box center [277, 211] width 482 height 22
select select "no_change"
click at [36, 200] on select "Change the compare at price to the current price (sale) Change the compare at p…" at bounding box center [277, 211] width 482 height 22
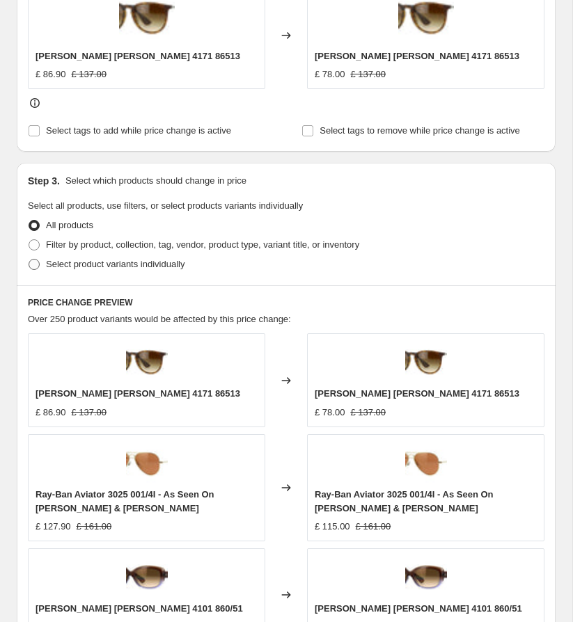
scroll to position [641, 0]
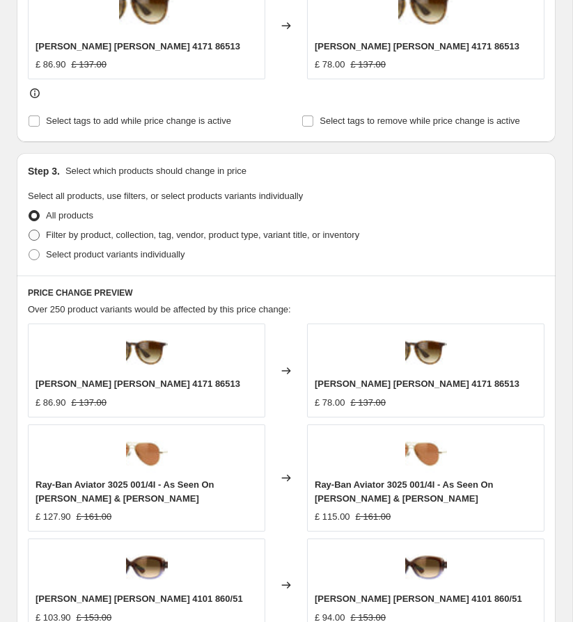
click at [163, 237] on span "Filter by product, collection, tag, vendor, product type, variant title, or inv…" at bounding box center [202, 235] width 313 height 10
click at [29, 230] on input "Filter by product, collection, tag, vendor, product type, variant title, or inv…" at bounding box center [29, 230] width 1 height 1
radio input "true"
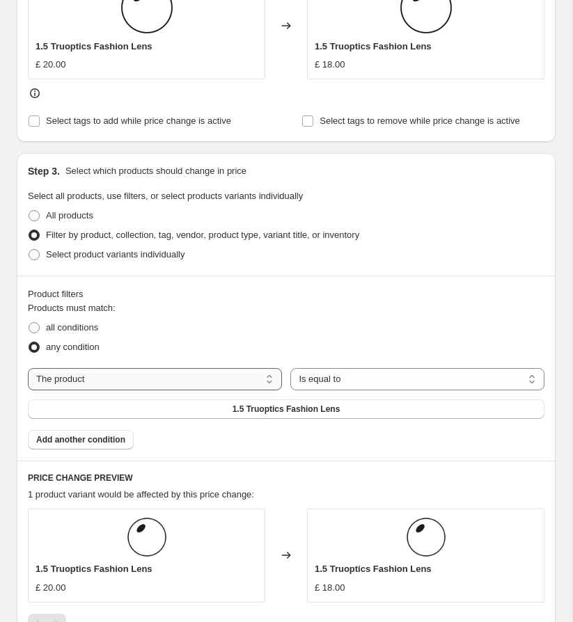
click at [212, 377] on select "The product The product's collection The product's tag The product's vendor The…" at bounding box center [155, 379] width 254 height 22
select select "tag"
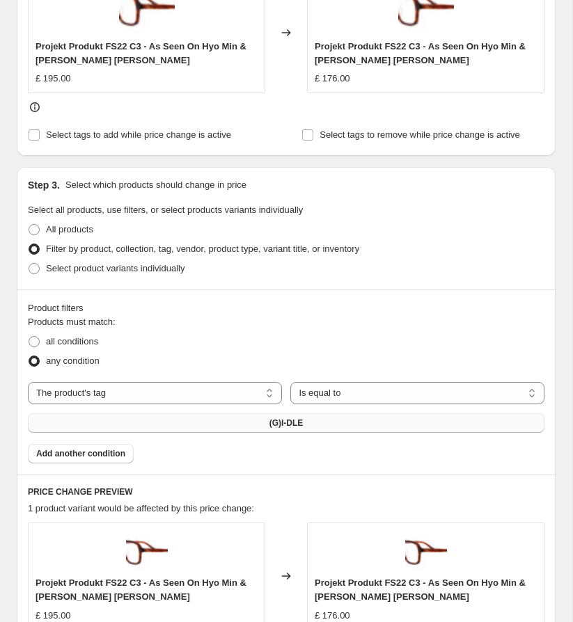
click at [286, 423] on span "(G)I-DLE" at bounding box center [286, 423] width 34 height 11
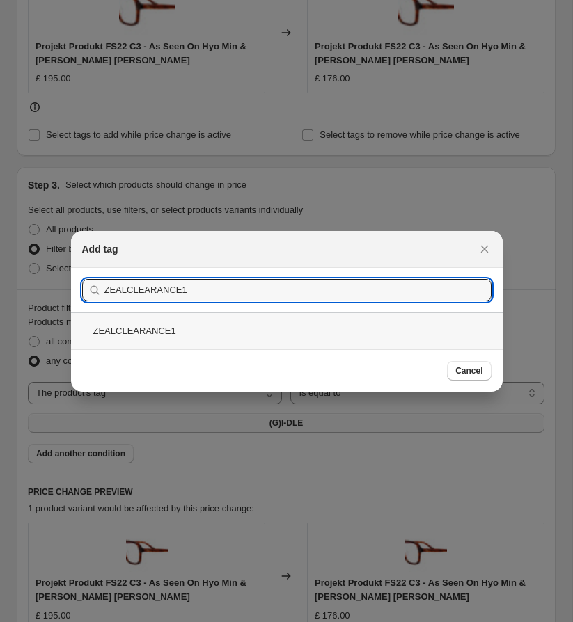
type input "ZEALCLEARANCE1"
drag, startPoint x: 207, startPoint y: 331, endPoint x: 291, endPoint y: 340, distance: 84.8
click at [207, 331] on div "ZEALCLEARANCE1" at bounding box center [287, 331] width 432 height 37
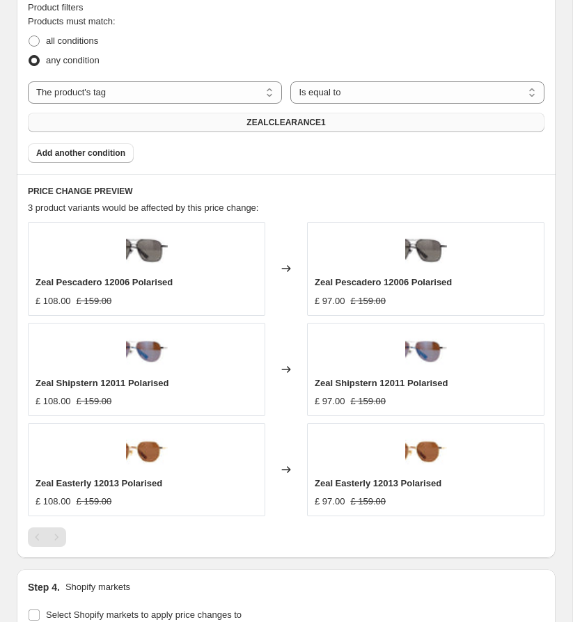
scroll to position [1185, 0]
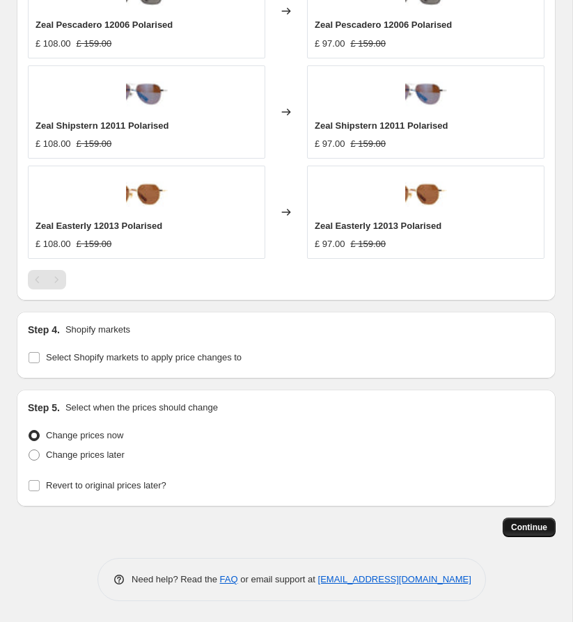
click at [521, 525] on span "Continue" at bounding box center [529, 527] width 36 height 11
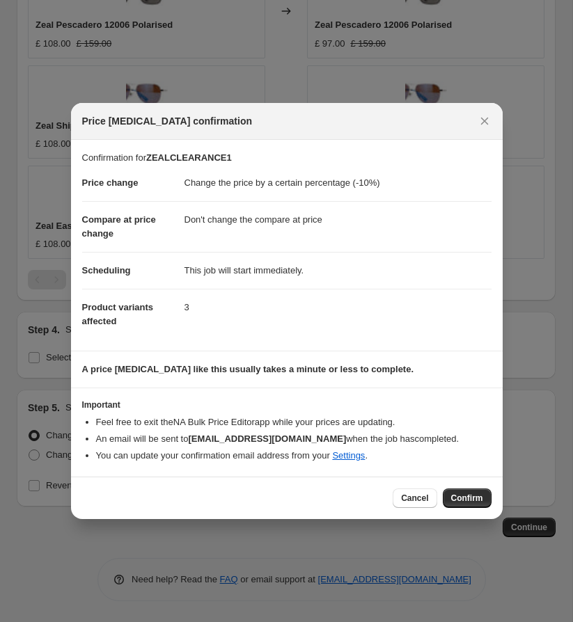
click at [462, 499] on span "Confirm" at bounding box center [467, 498] width 32 height 11
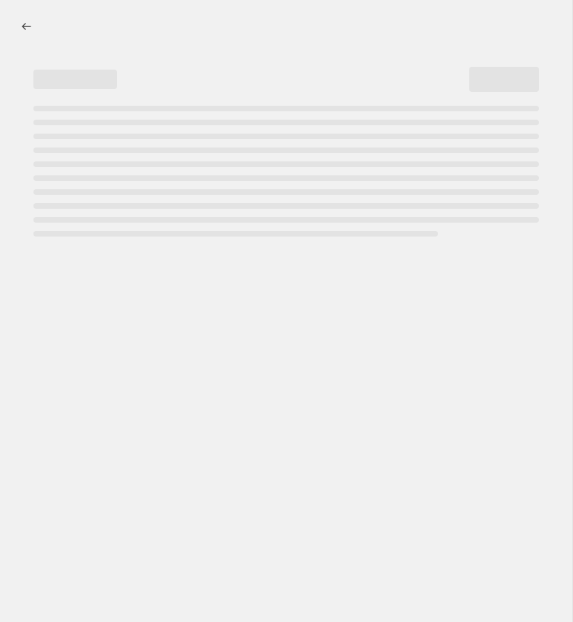
select select "percentage"
select select "no_change"
select select "tag"
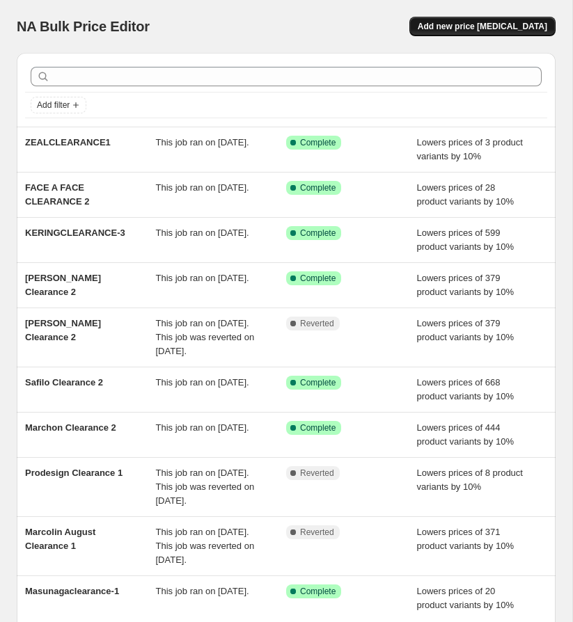
click at [508, 23] on span "Add new price [MEDICAL_DATA]" at bounding box center [483, 26] width 130 height 11
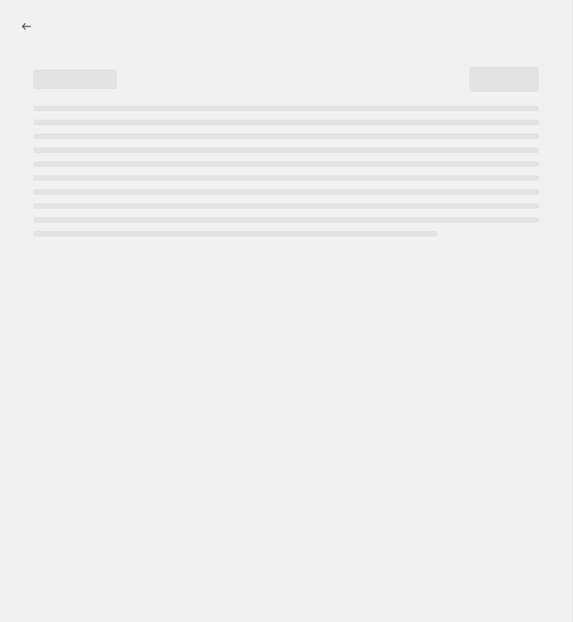
select select "percentage"
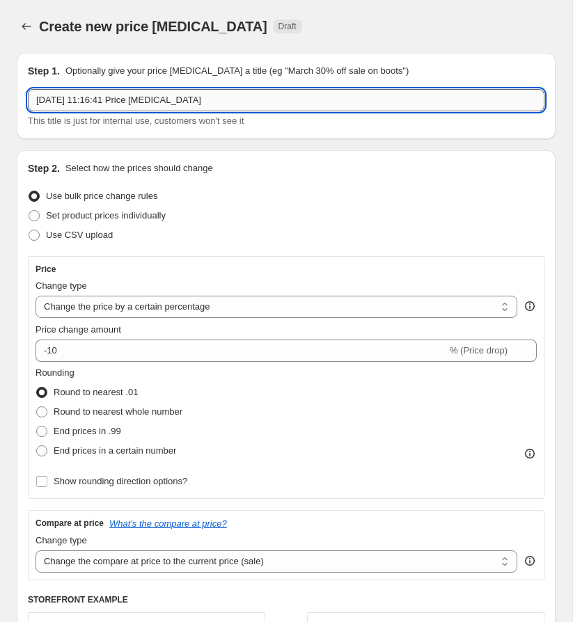
click at [160, 96] on input "[DATE] 11:16:41 Price [MEDICAL_DATA]" at bounding box center [286, 100] width 517 height 22
paste input "MOLESKINCLEARANCE1"
type input "MOLESKINCLEARANCE 2"
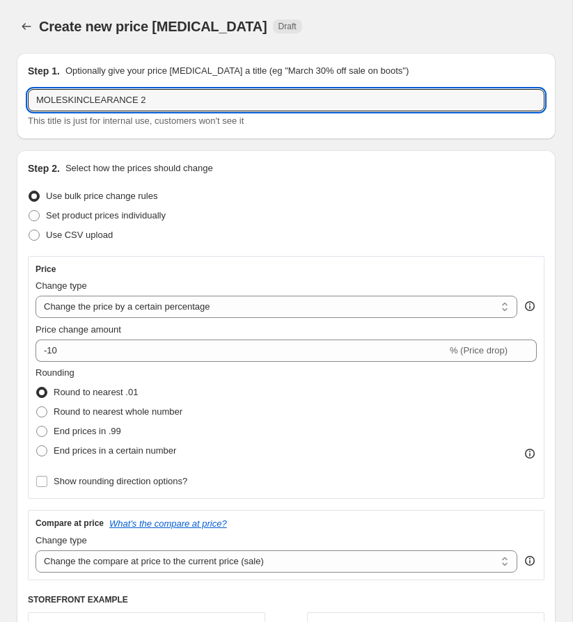
drag, startPoint x: 217, startPoint y: 179, endPoint x: 245, endPoint y: 203, distance: 36.6
click at [217, 179] on div "Step 2. Select how the prices should change Use bulk price change rules Set pro…" at bounding box center [286, 467] width 517 height 610
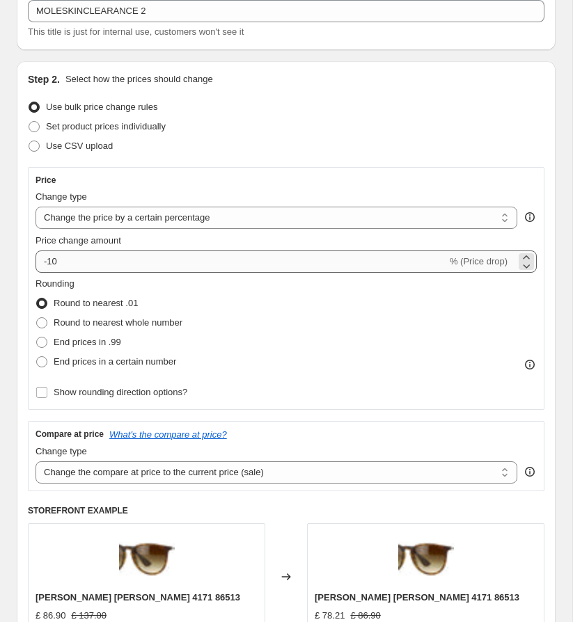
scroll to position [115, 0]
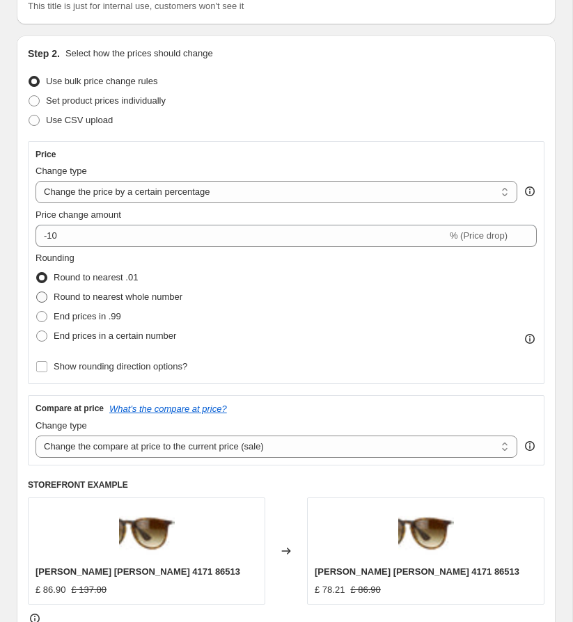
click at [140, 294] on span "Round to nearest whole number" at bounding box center [118, 297] width 129 height 10
click at [37, 292] on input "Round to nearest whole number" at bounding box center [36, 292] width 1 height 1
radio input "true"
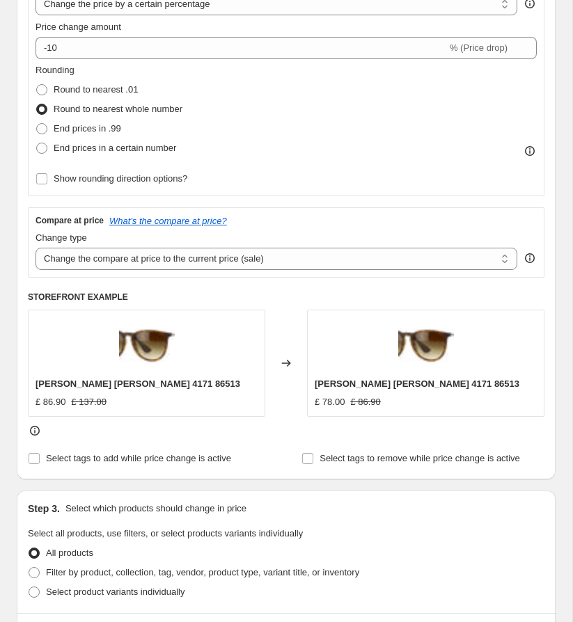
scroll to position [327, 0]
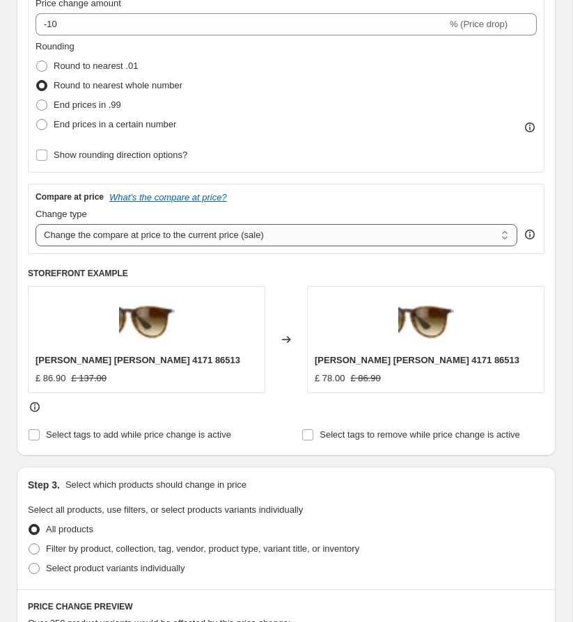
click at [224, 234] on select "Change the compare at price to the current price (sale) Change the compare at p…" at bounding box center [277, 235] width 482 height 22
select select "no_change"
click at [36, 224] on select "Change the compare at price to the current price (sale) Change the compare at p…" at bounding box center [277, 235] width 482 height 22
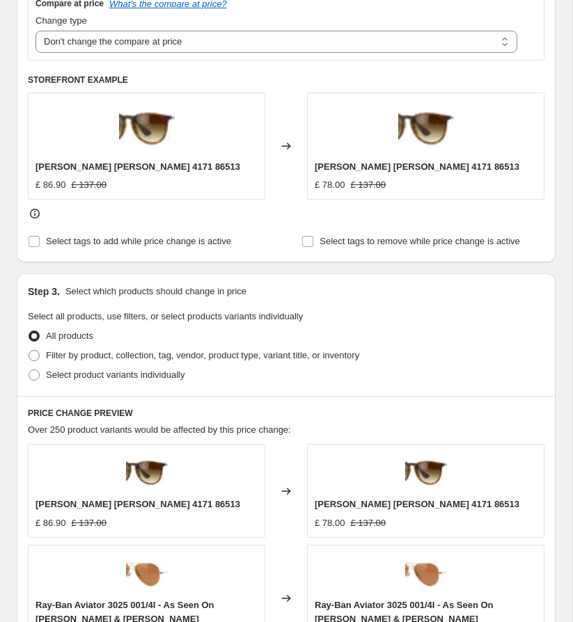
scroll to position [629, 0]
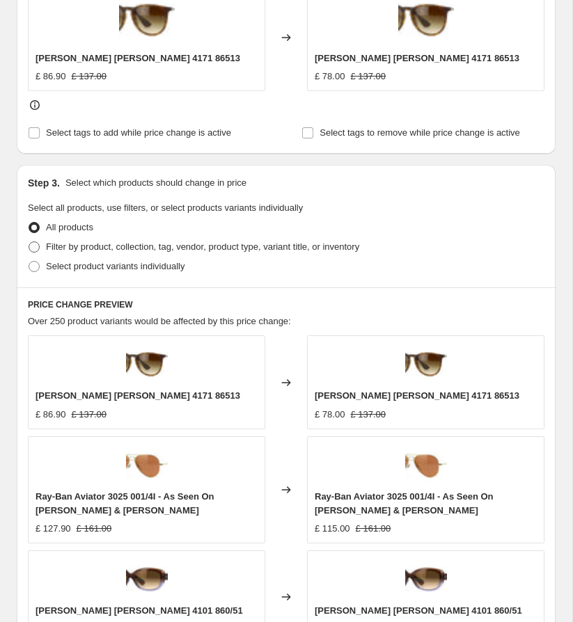
click at [146, 250] on span "Filter by product, collection, tag, vendor, product type, variant title, or inv…" at bounding box center [202, 247] width 313 height 10
click at [29, 242] on input "Filter by product, collection, tag, vendor, product type, variant title, or inv…" at bounding box center [29, 242] width 1 height 1
radio input "true"
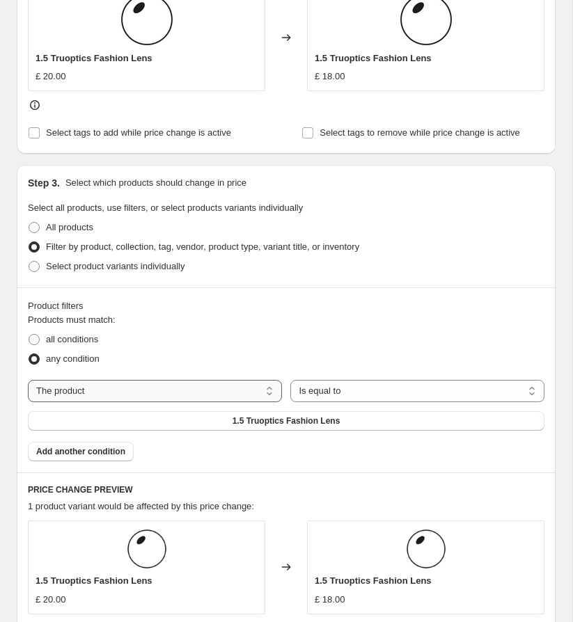
click at [205, 389] on select "The product The product's collection The product's tag The product's vendor The…" at bounding box center [155, 391] width 254 height 22
select select "tag"
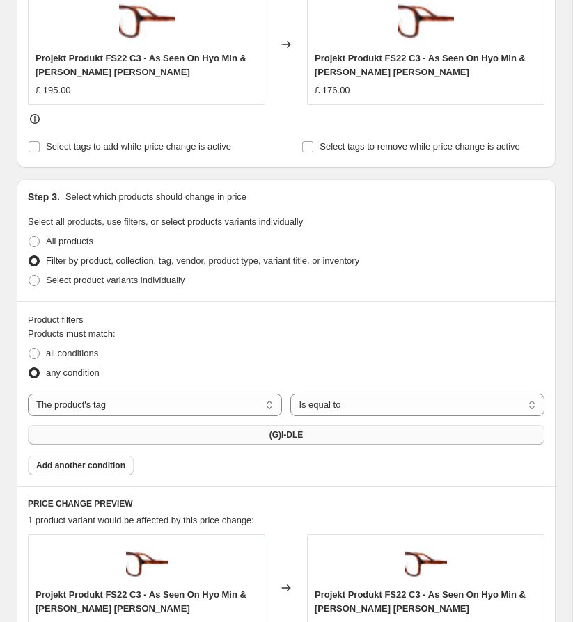
click at [317, 430] on button "(G)I-DLE" at bounding box center [286, 434] width 517 height 19
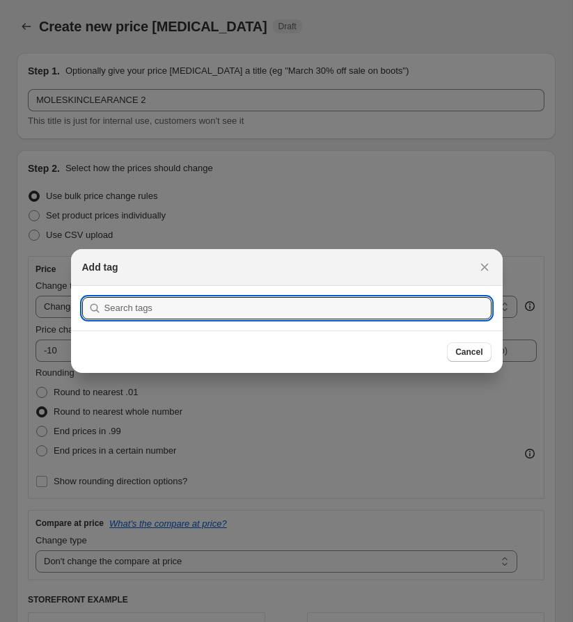
scroll to position [0, 0]
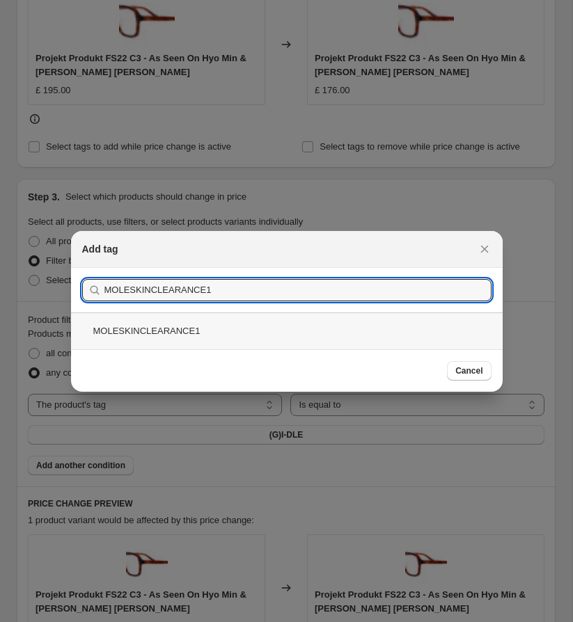
type input "MOLESKINCLEARANCE1"
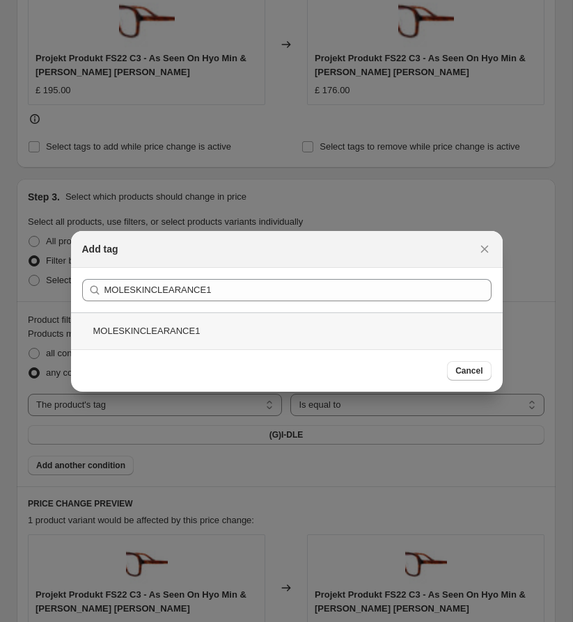
click at [124, 334] on div "MOLESKINCLEARANCE1" at bounding box center [287, 331] width 432 height 37
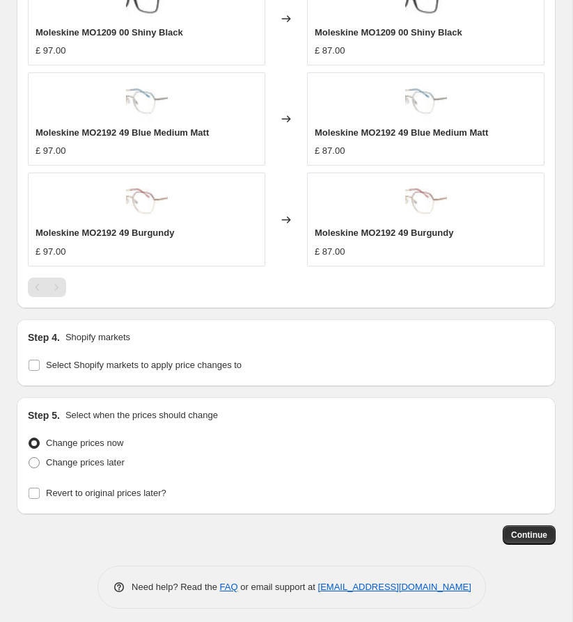
scroll to position [1286, 0]
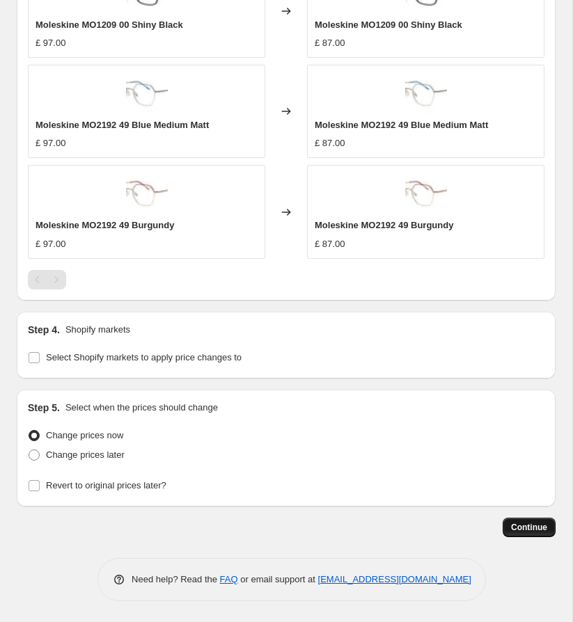
click at [517, 524] on span "Continue" at bounding box center [529, 527] width 36 height 11
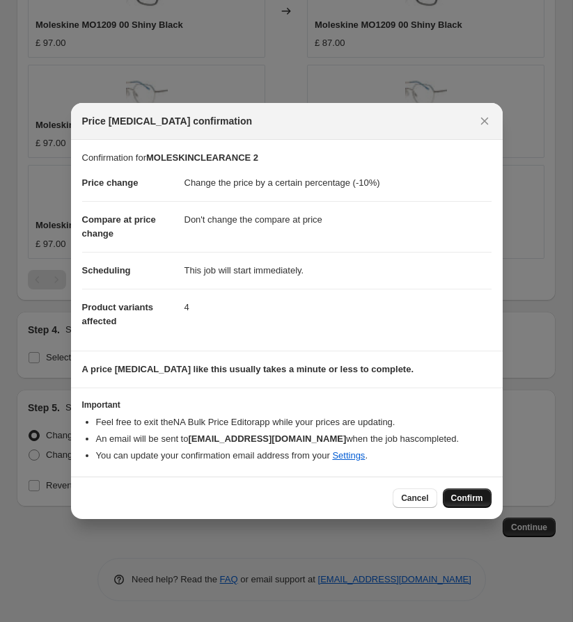
click at [457, 499] on span "Confirm" at bounding box center [467, 498] width 32 height 11
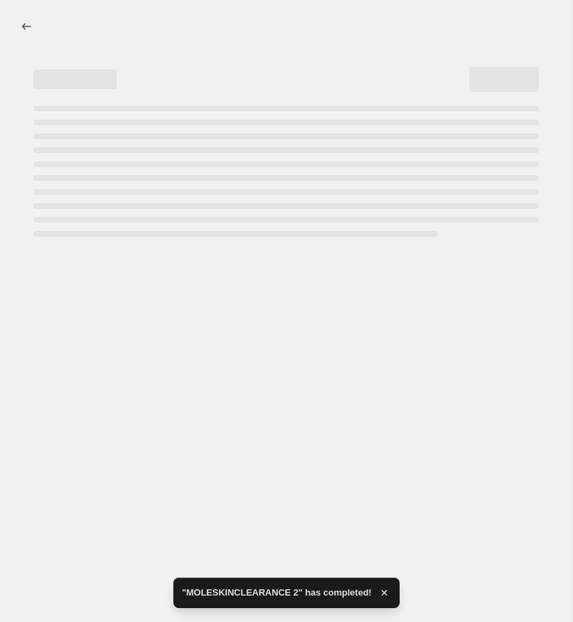
select select "percentage"
select select "no_change"
select select "tag"
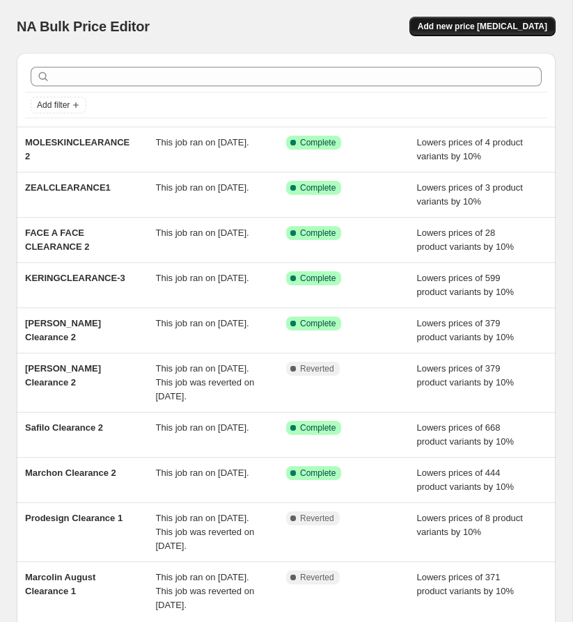
click at [459, 33] on button "Add new price [MEDICAL_DATA]" at bounding box center [482, 26] width 146 height 19
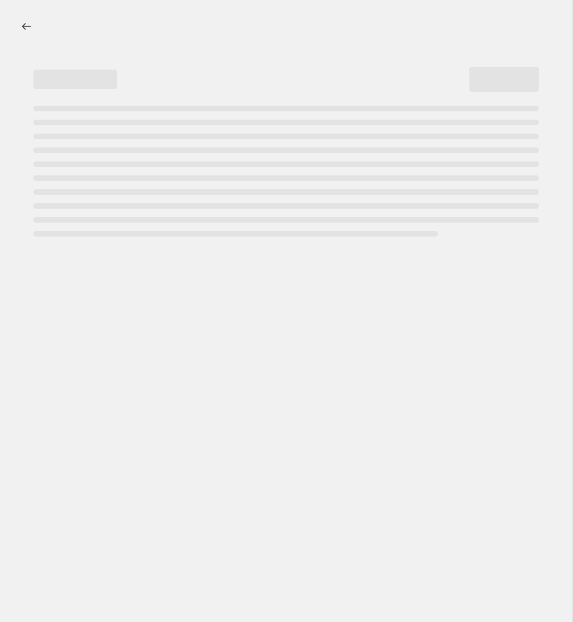
select select "percentage"
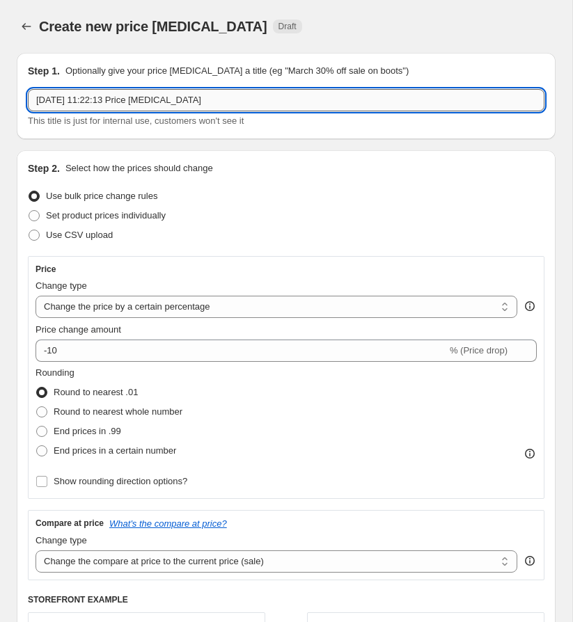
click at [139, 102] on input "[DATE] 11:22:13 Price [MEDICAL_DATA]" at bounding box center [286, 100] width 517 height 22
type input "MODOCLEARANCE-2"
click at [230, 232] on div "Use CSV upload" at bounding box center [286, 235] width 517 height 19
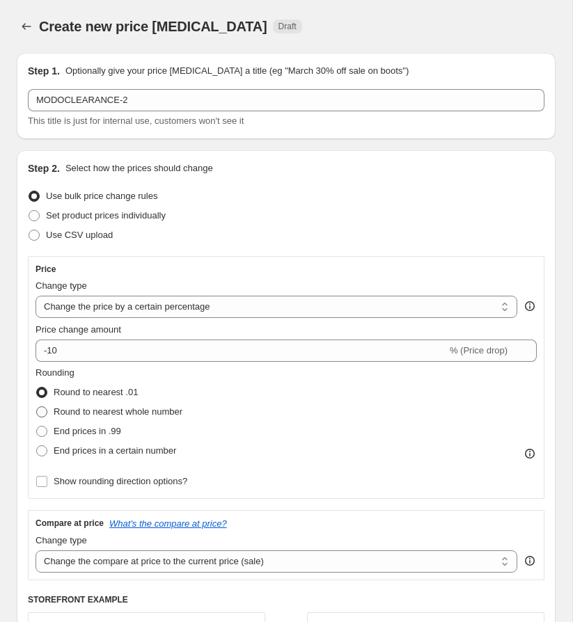
drag, startPoint x: 136, startPoint y: 402, endPoint x: 147, endPoint y: 402, distance: 10.4
click at [137, 402] on label "Round to nearest whole number" at bounding box center [109, 411] width 147 height 19
click at [37, 407] on input "Round to nearest whole number" at bounding box center [36, 407] width 1 height 1
radio input "true"
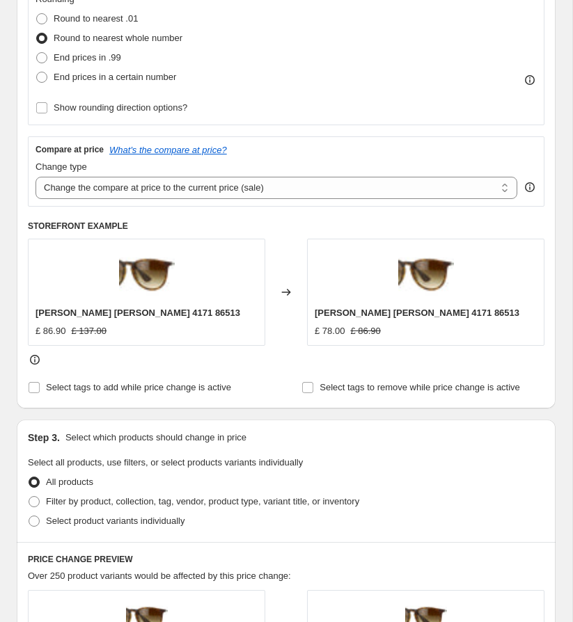
scroll to position [428, 0]
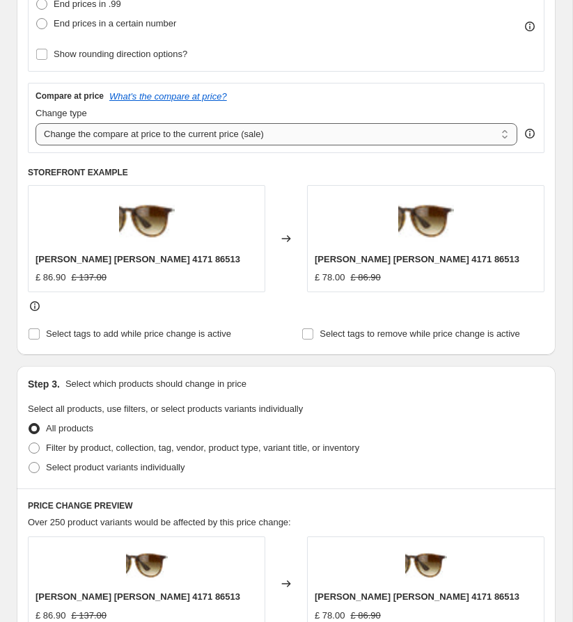
click at [191, 135] on select "Change the compare at price to the current price (sale) Change the compare at p…" at bounding box center [277, 134] width 482 height 22
select select "no_change"
click at [36, 123] on select "Change the compare at price to the current price (sale) Change the compare at p…" at bounding box center [277, 134] width 482 height 22
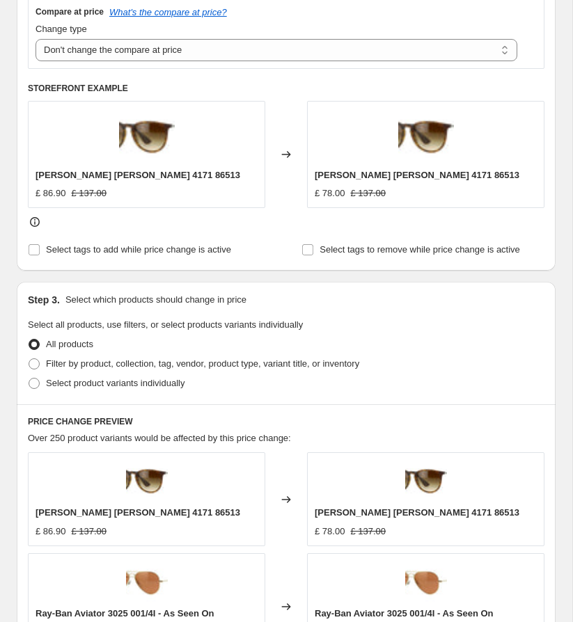
scroll to position [638, 0]
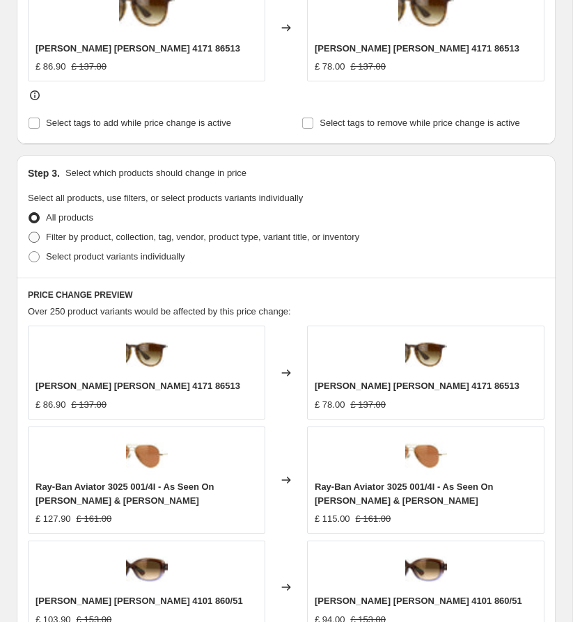
click at [142, 238] on span "Filter by product, collection, tag, vendor, product type, variant title, or inv…" at bounding box center [202, 237] width 313 height 10
click at [29, 233] on input "Filter by product, collection, tag, vendor, product type, variant title, or inv…" at bounding box center [29, 232] width 1 height 1
radio input "true"
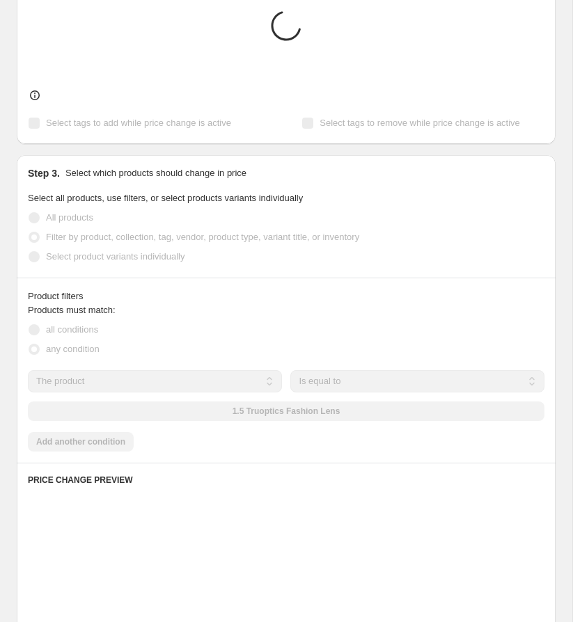
scroll to position [632, 0]
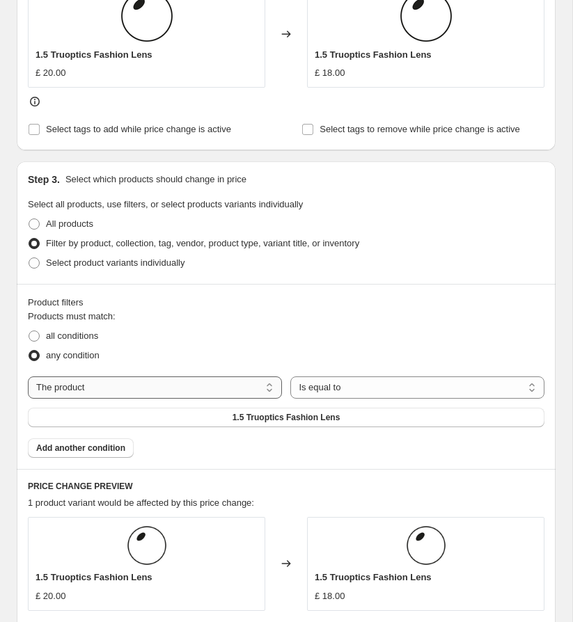
click at [175, 391] on select "The product The product's collection The product's tag The product's vendor The…" at bounding box center [155, 388] width 254 height 22
select select "tag"
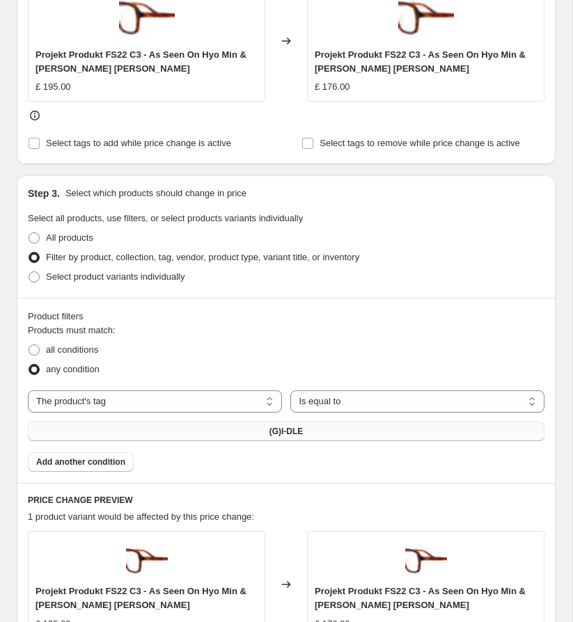
click at [311, 423] on button "(G)I-DLE" at bounding box center [286, 431] width 517 height 19
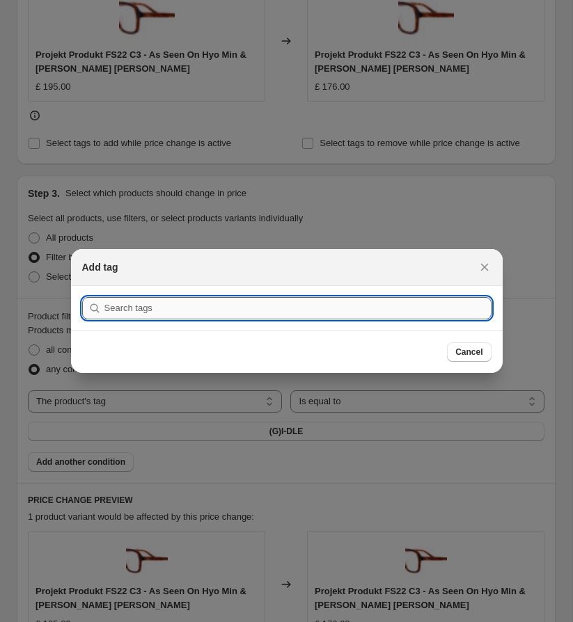
click at [214, 311] on input ":r2g:" at bounding box center [297, 308] width 387 height 22
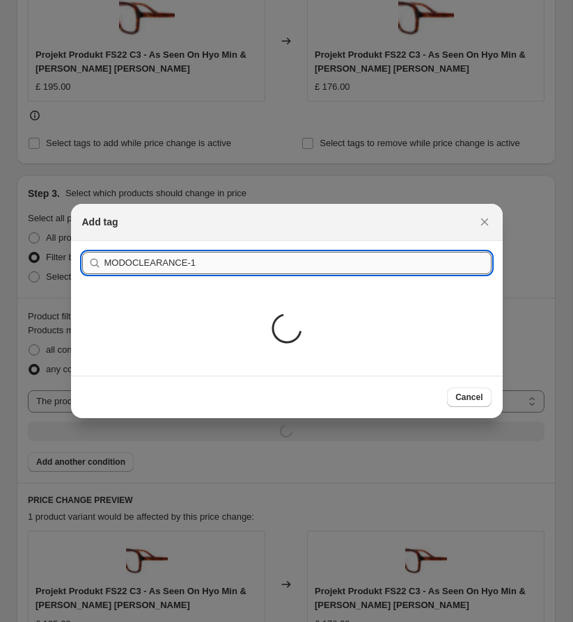
click at [142, 311] on div "Submit MODOCLEARANCE-1 Loading..." at bounding box center [287, 308] width 432 height 135
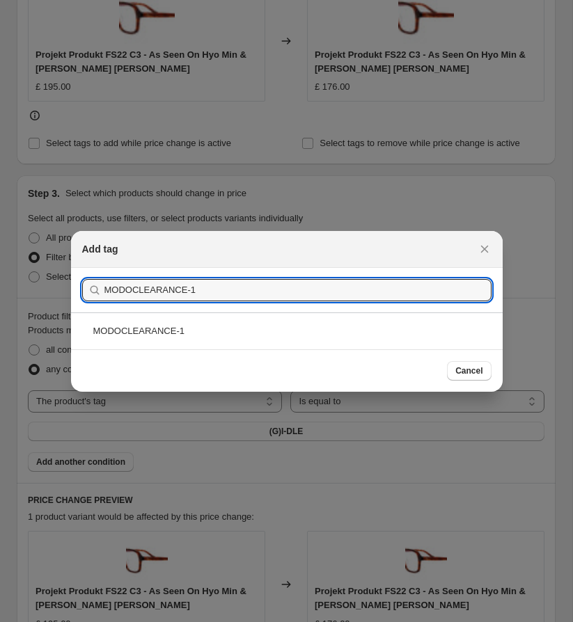
click at [219, 267] on div "Add tag Submit MODOCLEARANCE-1 MODOCLEARANCE-1 Cancel" at bounding box center [287, 311] width 432 height 161
click at [212, 297] on input "MODOCLEARANCE-1" at bounding box center [297, 290] width 387 height 22
type input "MODOCLEARANCE-2"
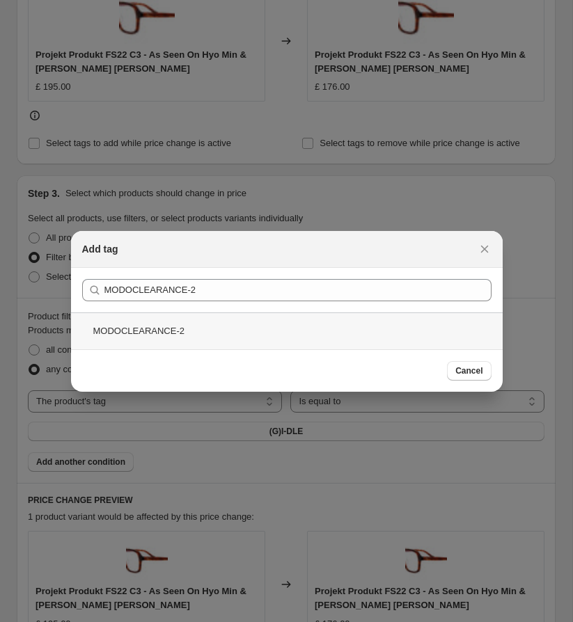
click at [201, 333] on div "MODOCLEARANCE-2" at bounding box center [287, 331] width 432 height 37
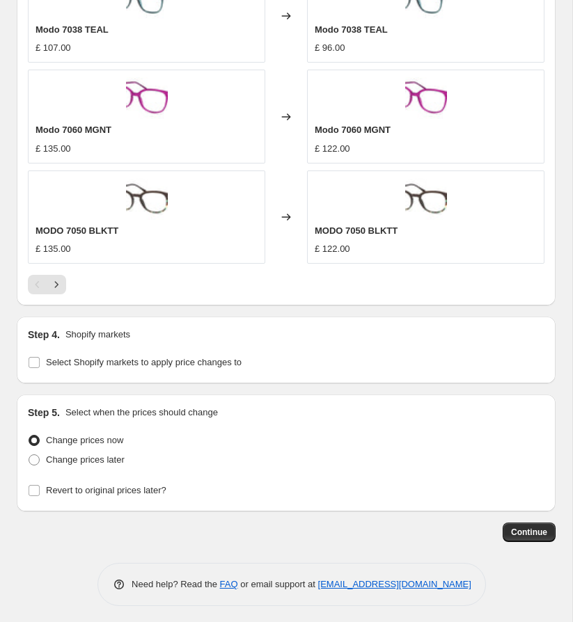
scroll to position [1386, 0]
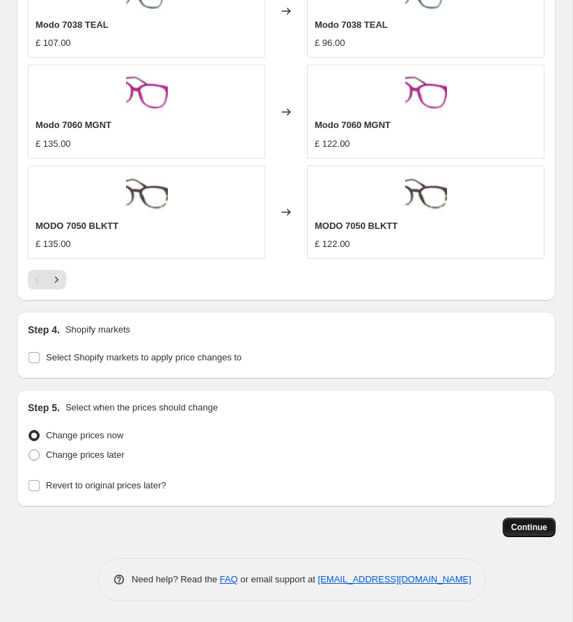
click at [525, 530] on span "Continue" at bounding box center [529, 527] width 36 height 11
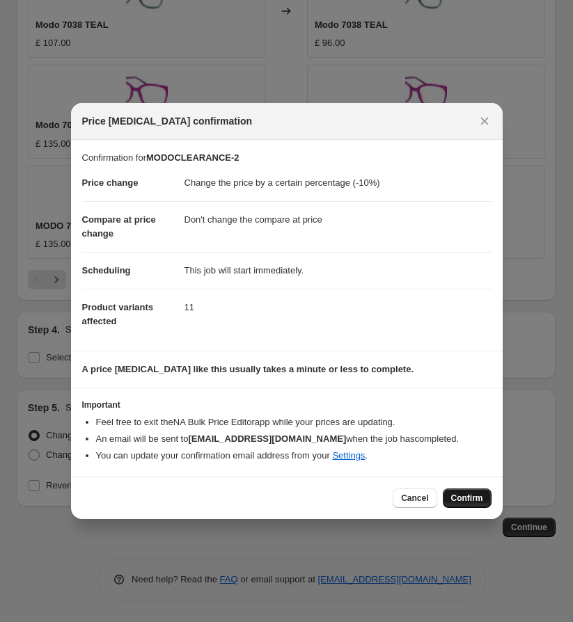
click at [470, 492] on button "Confirm" at bounding box center [467, 498] width 49 height 19
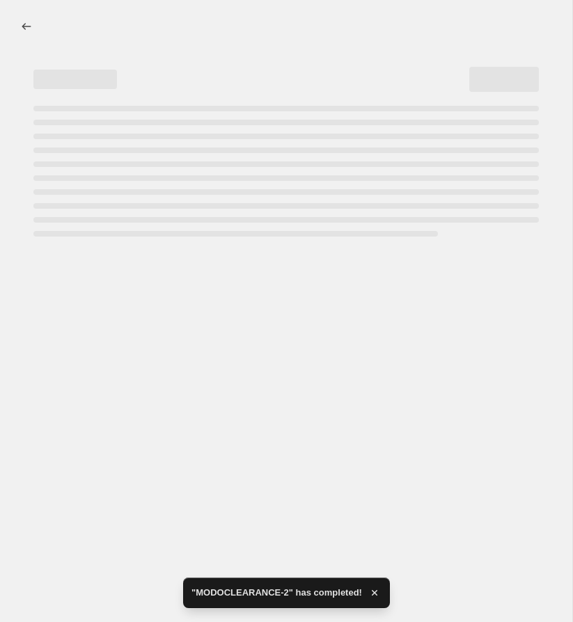
select select "percentage"
select select "no_change"
select select "tag"
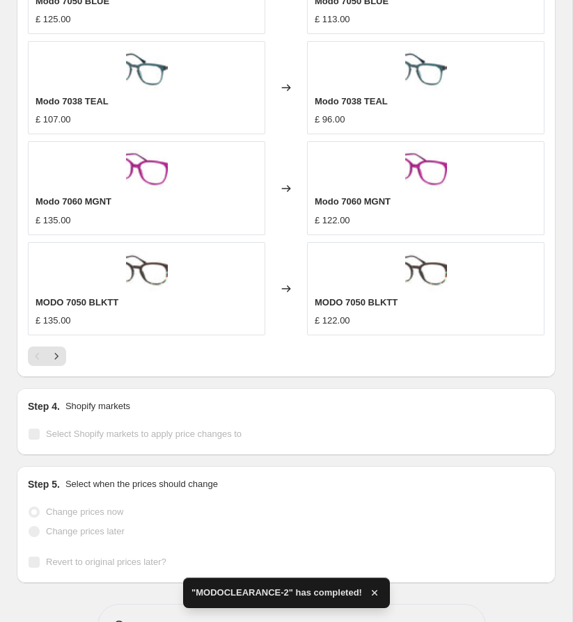
scroll to position [1488, 0]
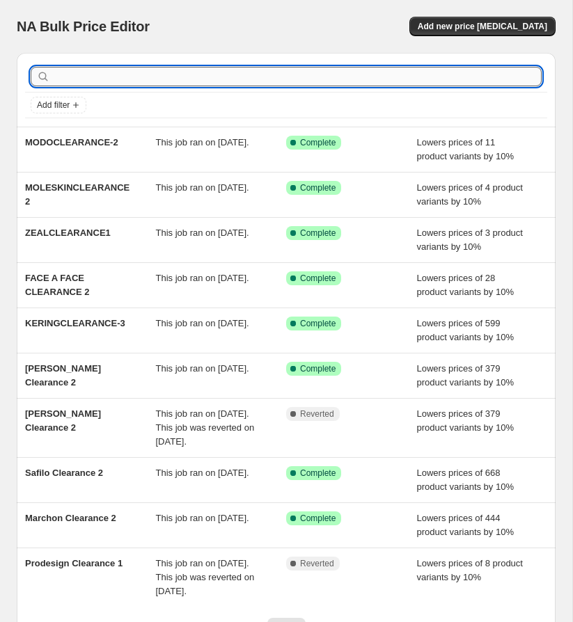
click at [152, 77] on input "text" at bounding box center [297, 76] width 489 height 19
type input "MA"
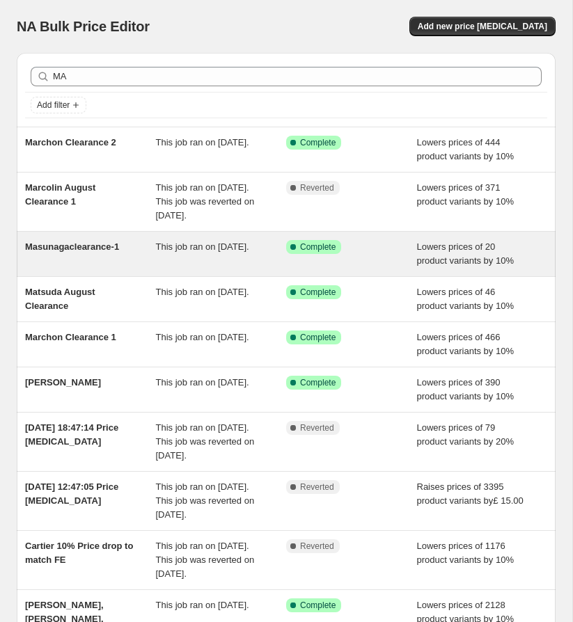
click at [93, 252] on span "Masunagaclearance-1" at bounding box center [72, 247] width 94 height 10
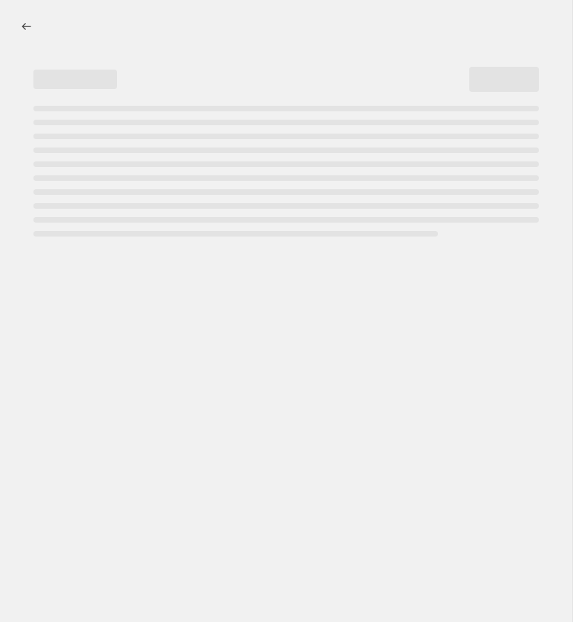
select select "percentage"
select select "no_change"
select select "tag"
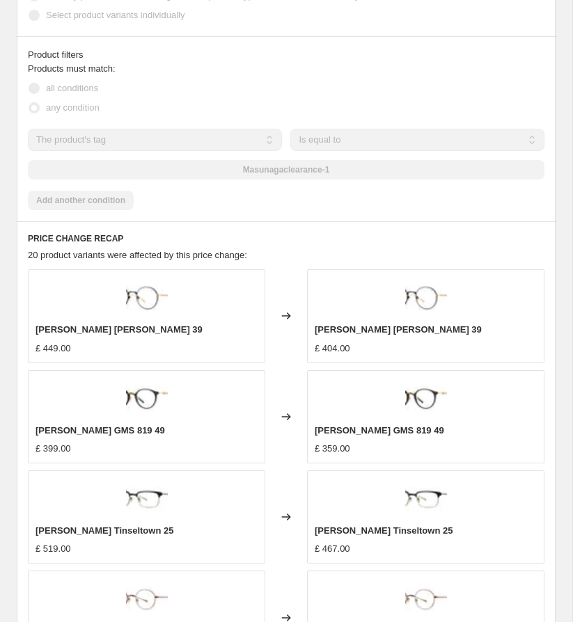
scroll to position [1139, 0]
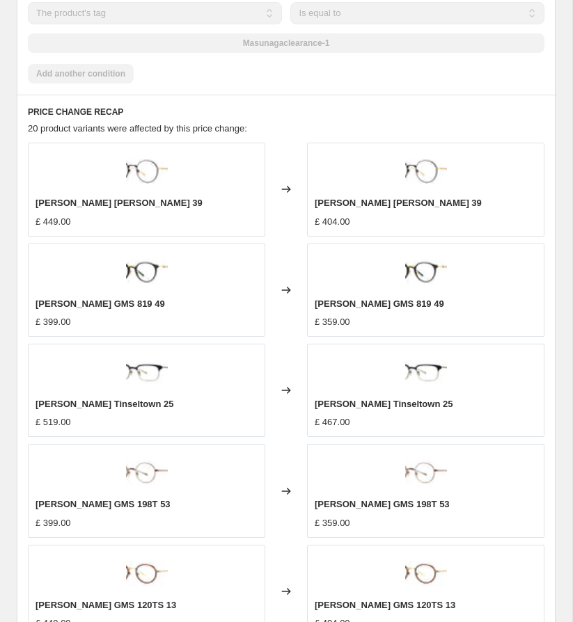
click at [294, 43] on div "Masunagaclearance-1" at bounding box center [286, 42] width 517 height 19
drag, startPoint x: 337, startPoint y: 42, endPoint x: 226, endPoint y: 40, distance: 111.4
click at [226, 40] on div "Masunagaclearance-1" at bounding box center [286, 42] width 517 height 19
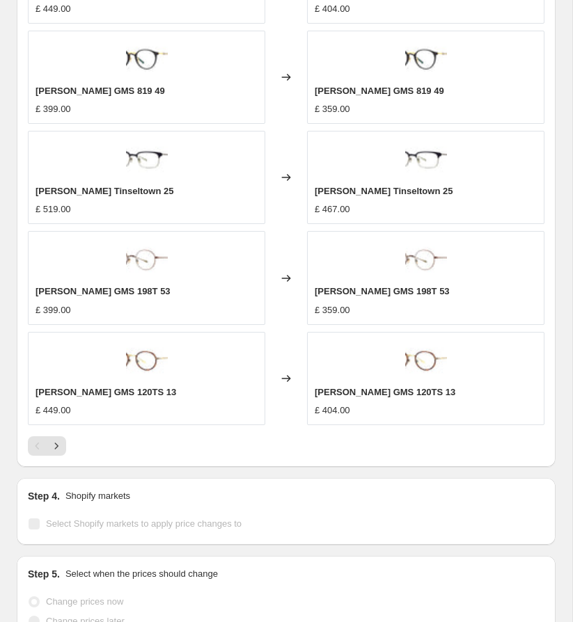
scroll to position [1488, 0]
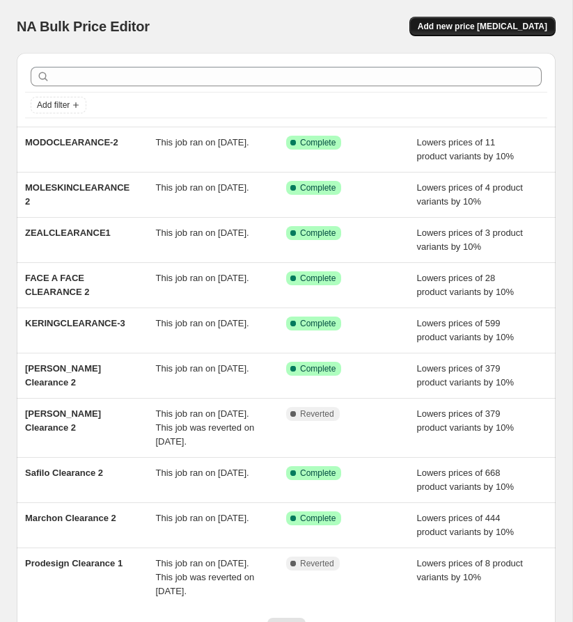
click at [508, 24] on span "Add new price [MEDICAL_DATA]" at bounding box center [483, 26] width 130 height 11
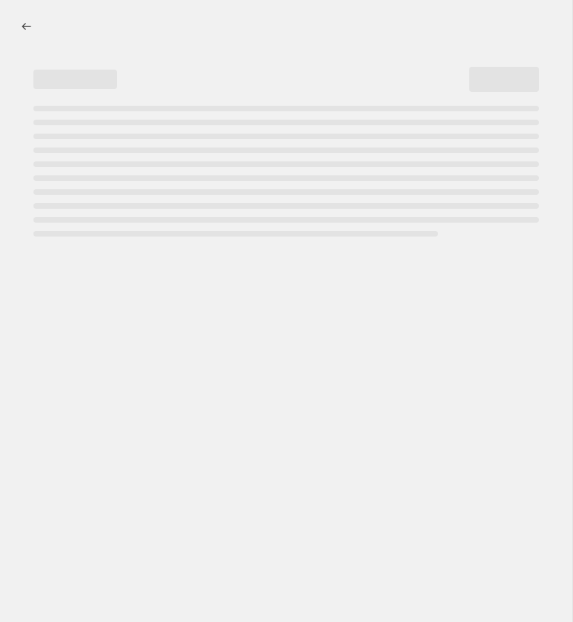
select select "percentage"
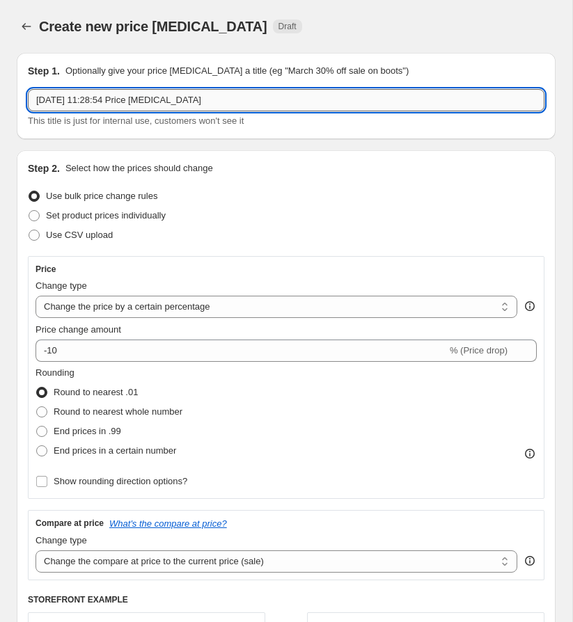
click at [142, 97] on input "20 Aug 2025, 11:28:54 Price change job" at bounding box center [286, 100] width 517 height 22
paste input "text"
click at [153, 102] on input "text" at bounding box center [286, 100] width 517 height 22
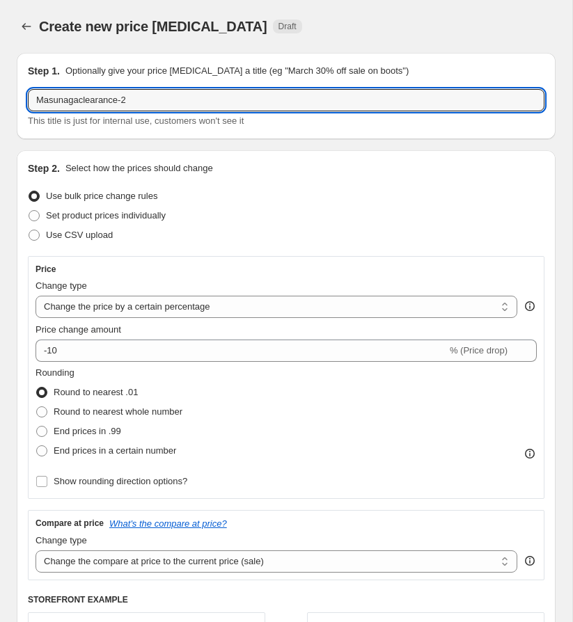
type input "Masunagaclearance-2"
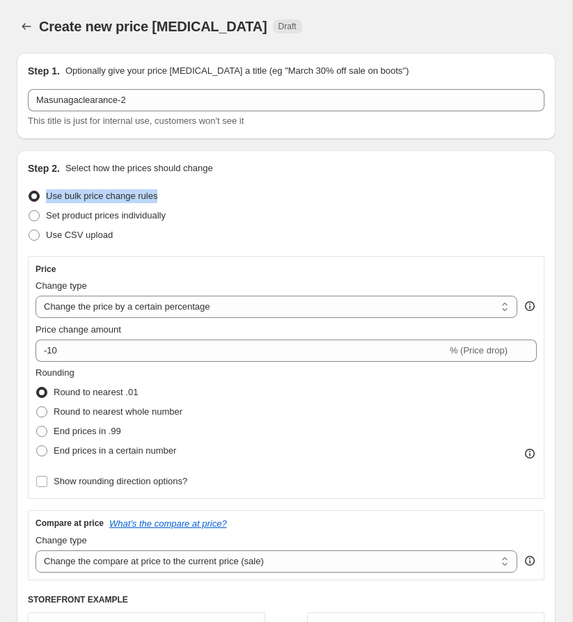
click at [240, 188] on div "Step 2. Select how the prices should change Use bulk price change rules Set pro…" at bounding box center [286, 467] width 517 height 610
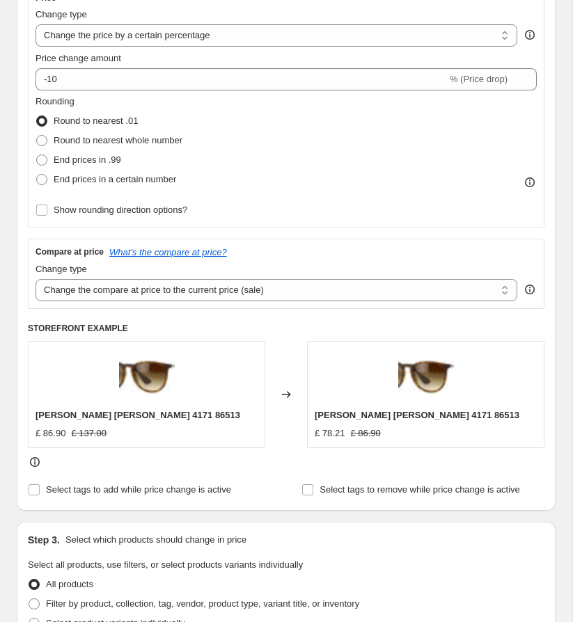
scroll to position [376, 0]
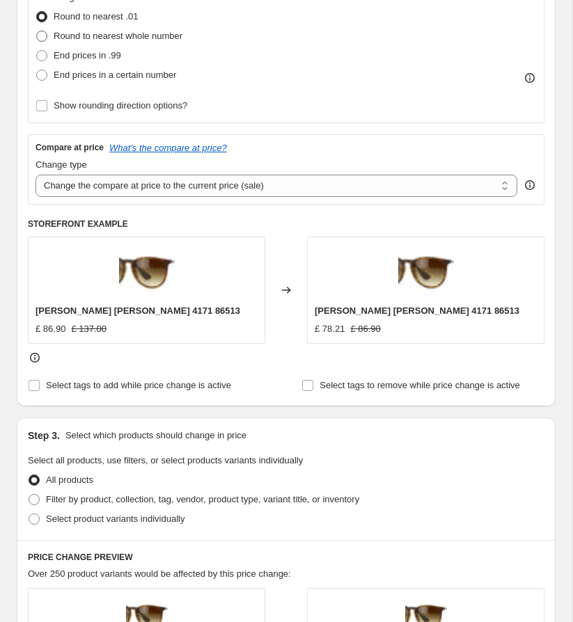
click at [168, 29] on span "Round to nearest whole number" at bounding box center [118, 36] width 129 height 14
click at [37, 31] on input "Round to nearest whole number" at bounding box center [36, 31] width 1 height 1
radio input "true"
click at [173, 189] on select "Change the compare at price to the current price (sale) Change the compare at p…" at bounding box center [277, 186] width 482 height 22
select select "no_change"
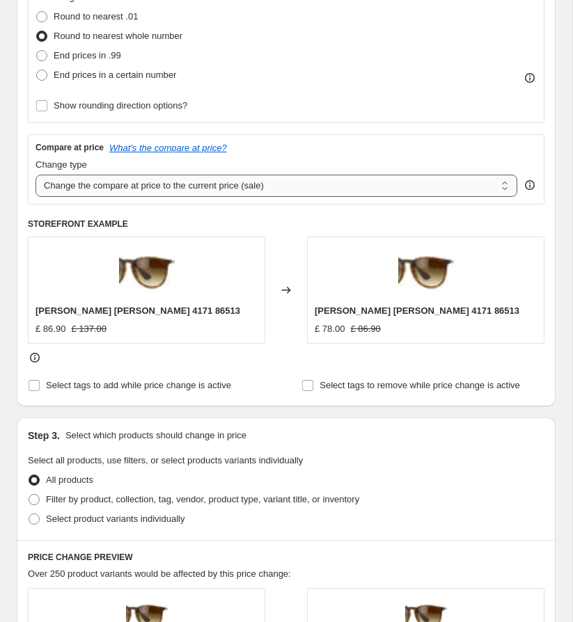
click at [36, 175] on select "Change the compare at price to the current price (sale) Change the compare at p…" at bounding box center [277, 186] width 482 height 22
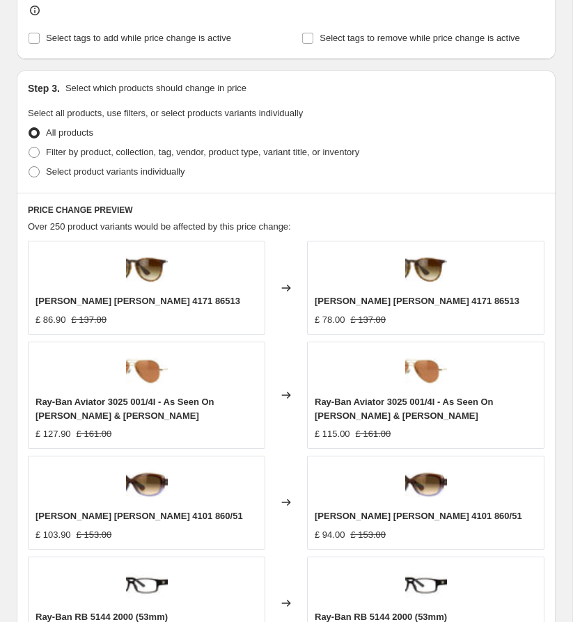
scroll to position [746, 0]
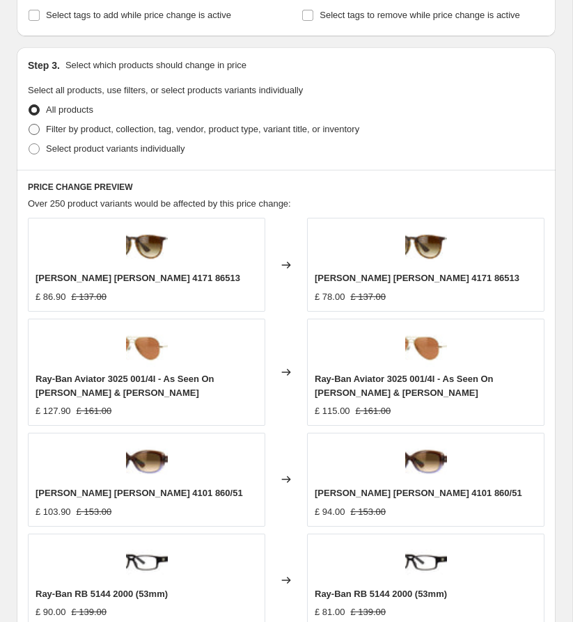
click at [244, 130] on span "Filter by product, collection, tag, vendor, product type, variant title, or inv…" at bounding box center [202, 129] width 313 height 10
click at [29, 125] on input "Filter by product, collection, tag, vendor, product type, variant title, or inv…" at bounding box center [29, 124] width 1 height 1
radio input "true"
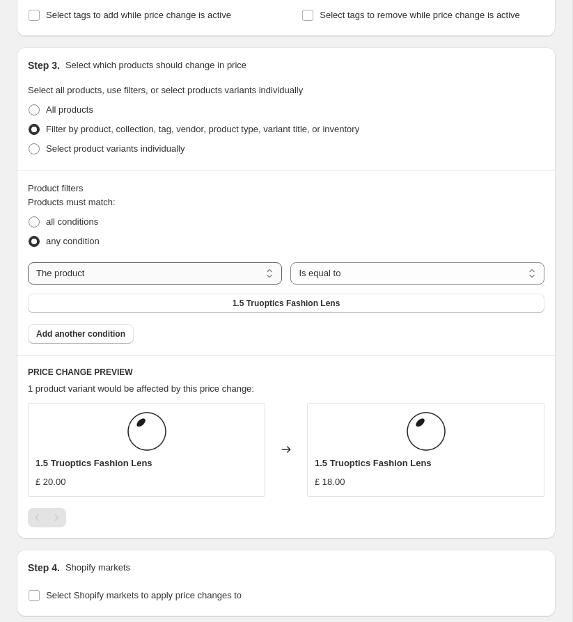
click at [141, 276] on select "The product The product's collection The product's tag The product's vendor The…" at bounding box center [155, 273] width 254 height 22
select select "tag"
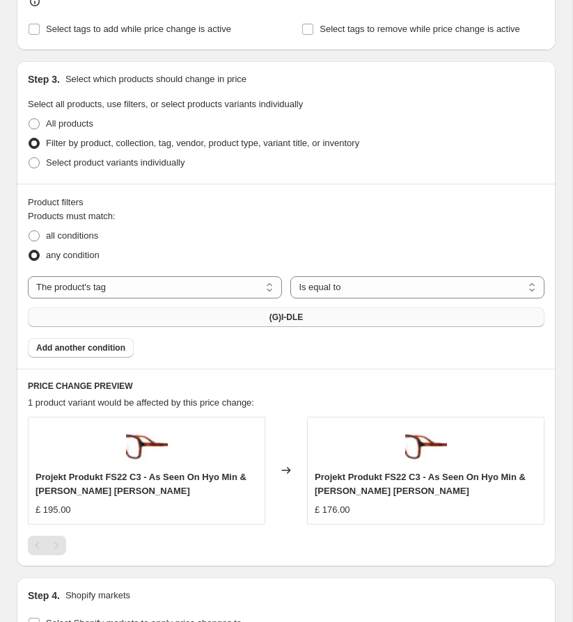
click at [317, 316] on button "(G)I-DLE" at bounding box center [286, 317] width 517 height 19
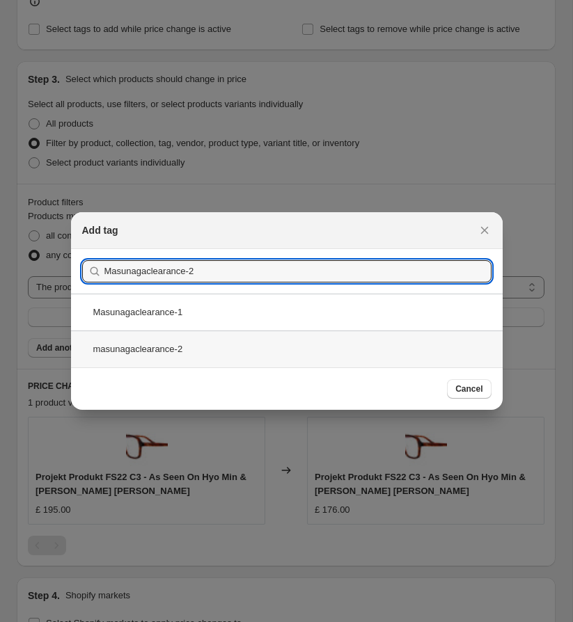
type input "Masunagaclearance-2"
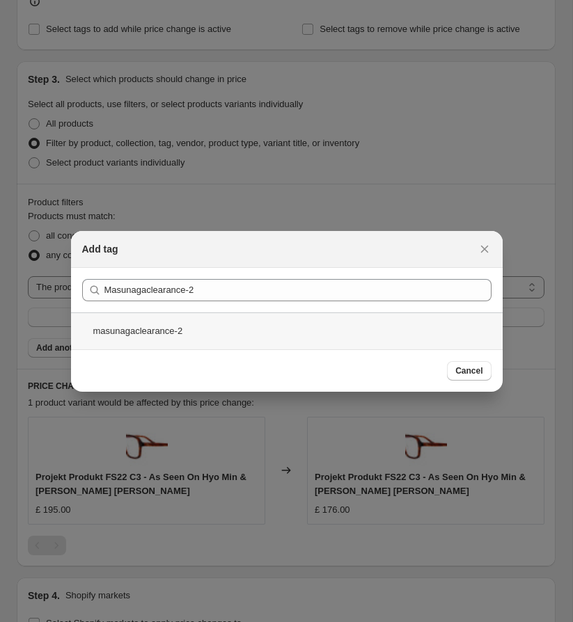
click at [307, 343] on div "masunagaclearance-2" at bounding box center [287, 331] width 432 height 37
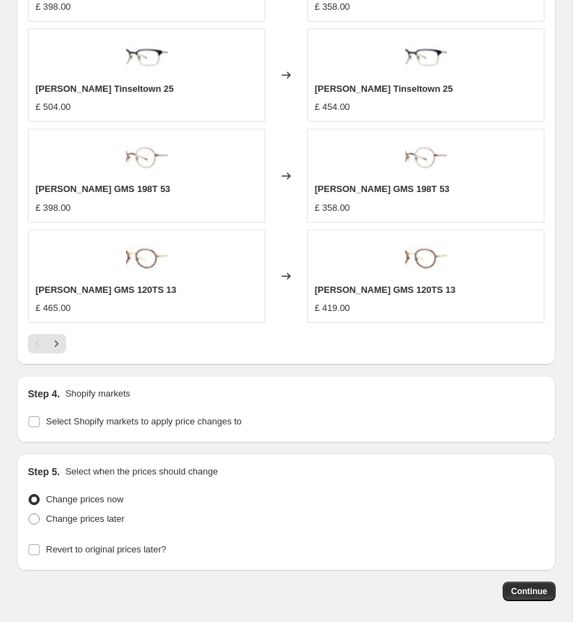
scroll to position [1386, 0]
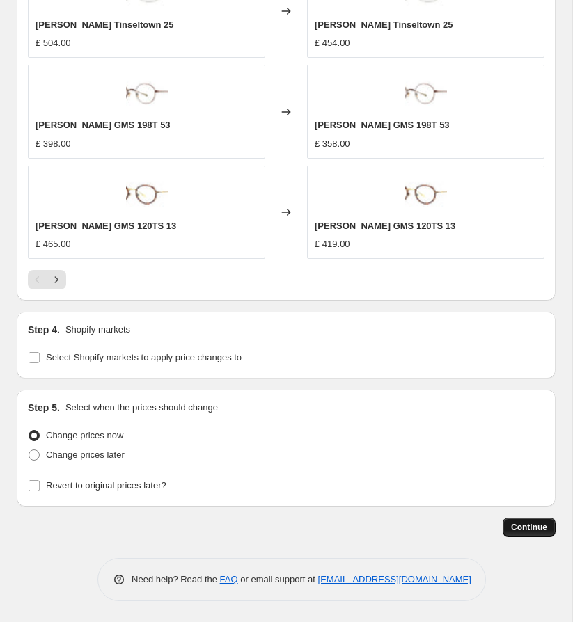
click at [529, 525] on span "Continue" at bounding box center [529, 527] width 36 height 11
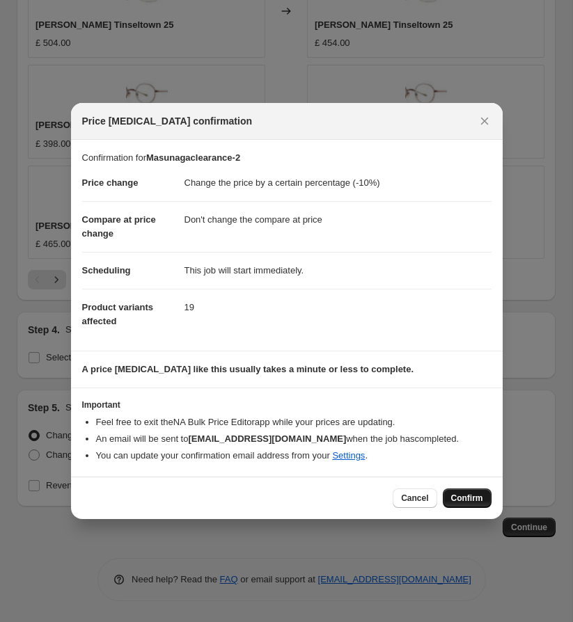
click at [452, 494] on span "Confirm" at bounding box center [467, 498] width 32 height 11
